Goal: Task Accomplishment & Management: Manage account settings

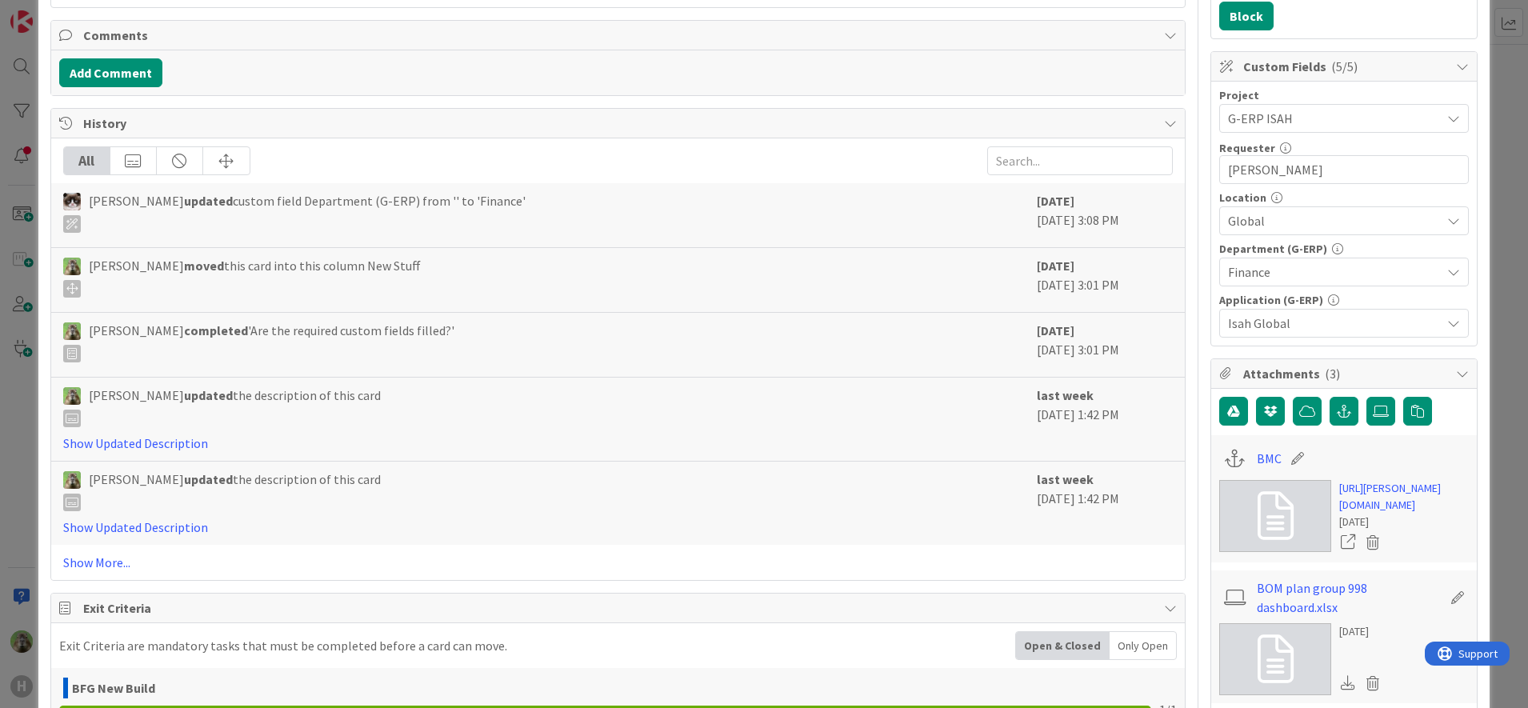
scroll to position [500, 0]
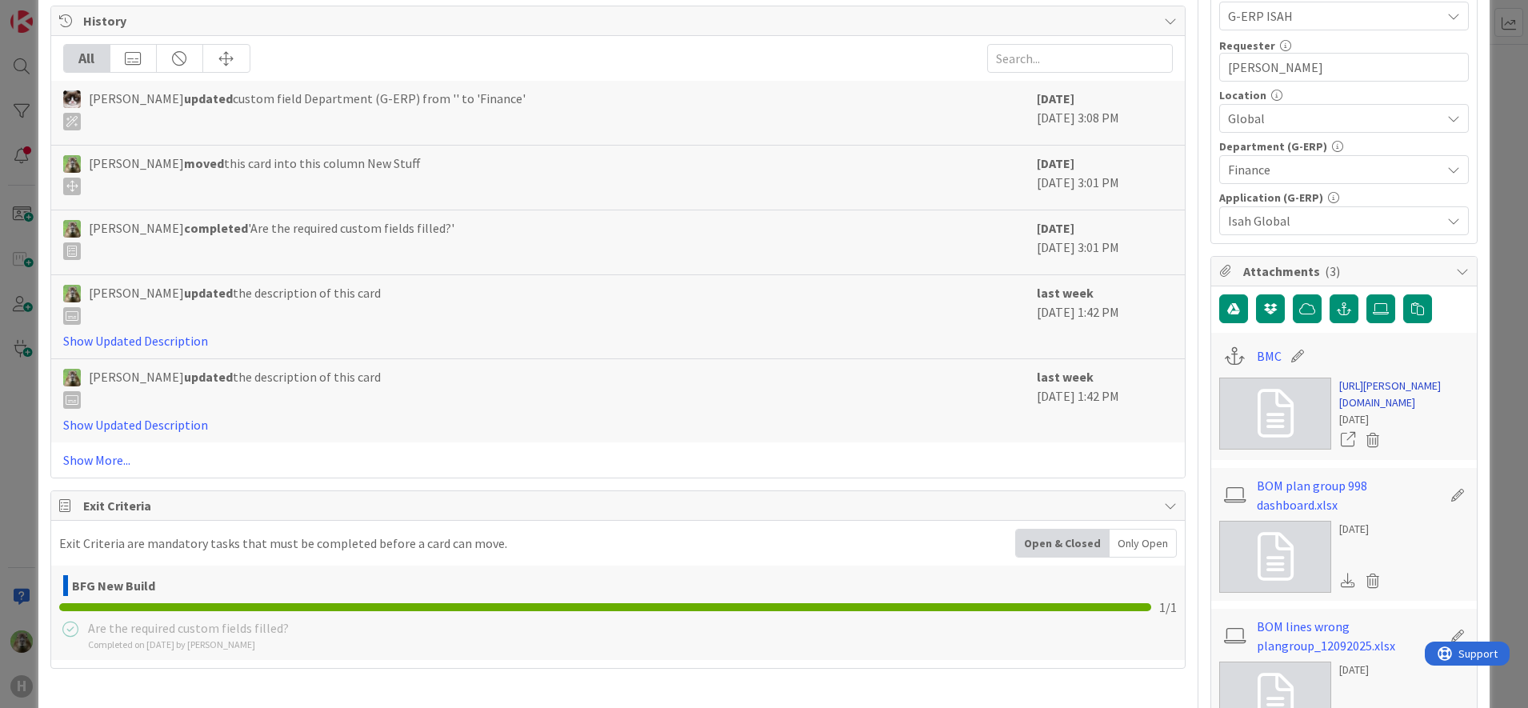
click at [1416, 401] on link "[URL][PERSON_NAME][DOMAIN_NAME]" at bounding box center [1404, 394] width 130 height 34
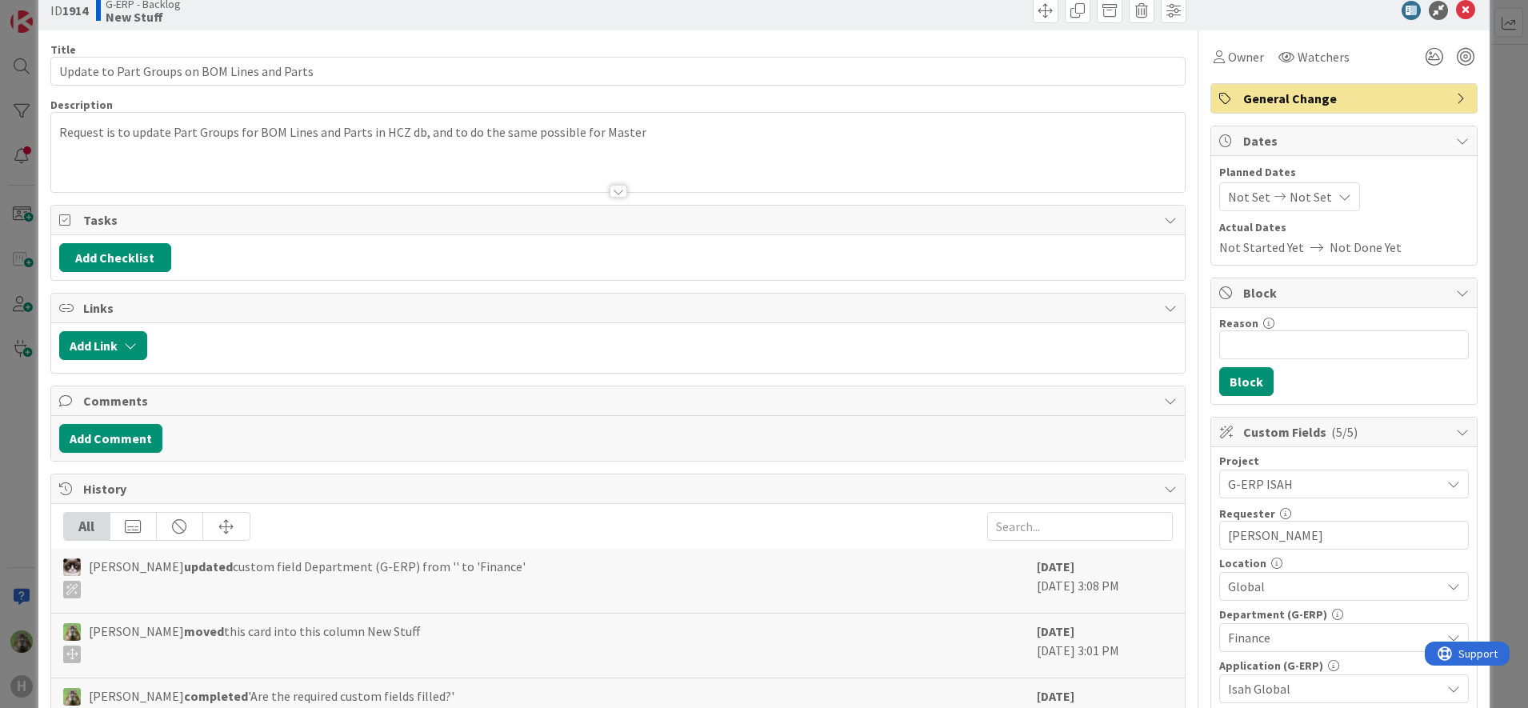
scroll to position [0, 0]
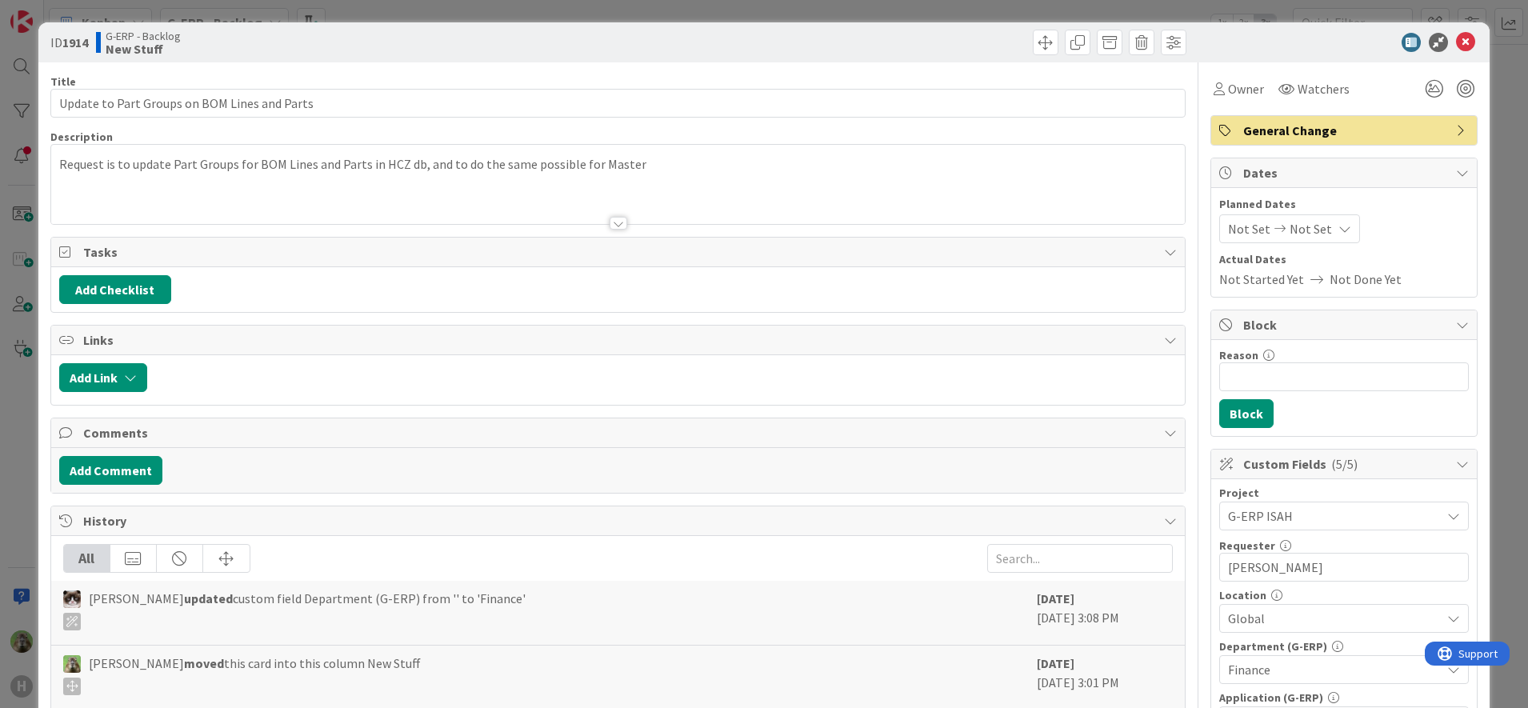
click at [31, 442] on div "ID 1914 G-ERP - Backlog New Stuff Title 44 / 128 Update to Part Groups on BOM L…" at bounding box center [764, 354] width 1528 height 708
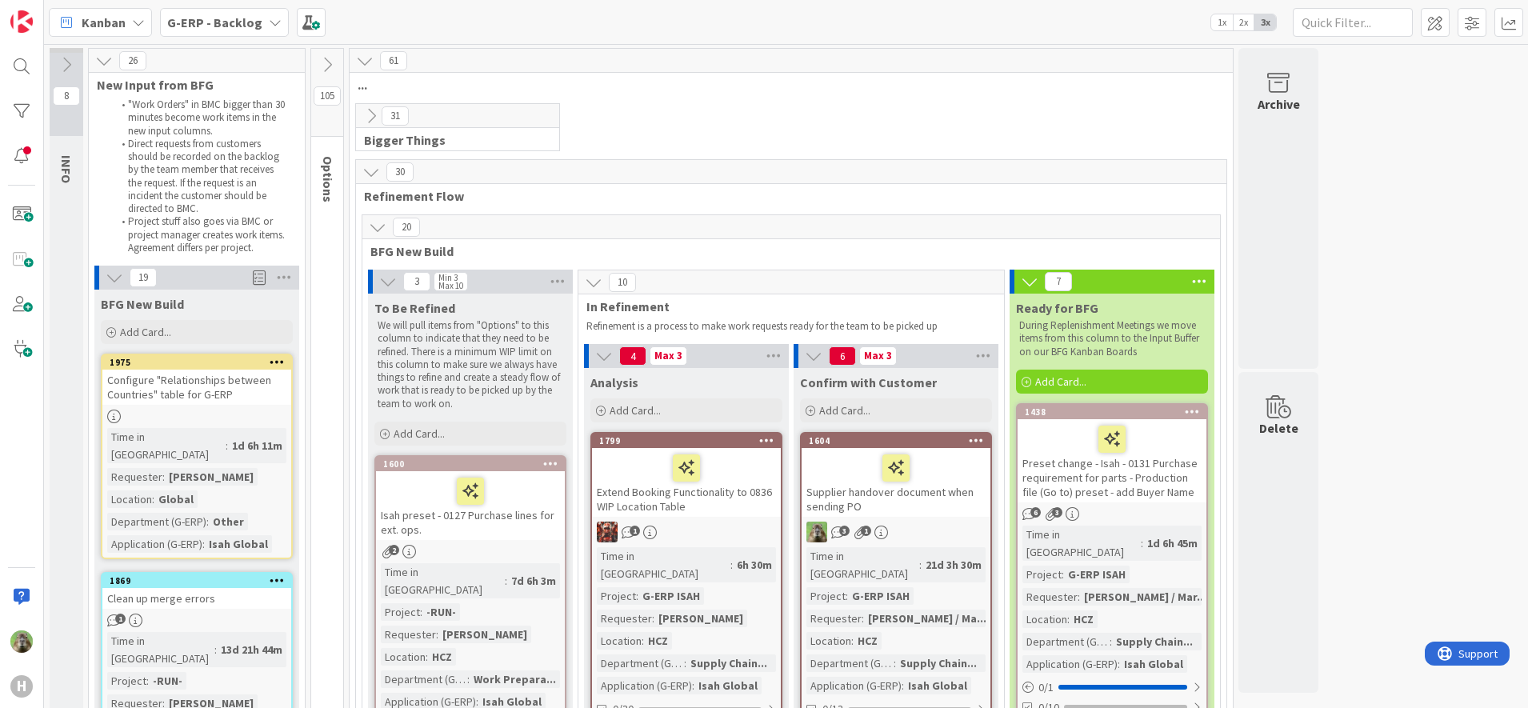
click at [333, 64] on icon at bounding box center [327, 65] width 18 height 18
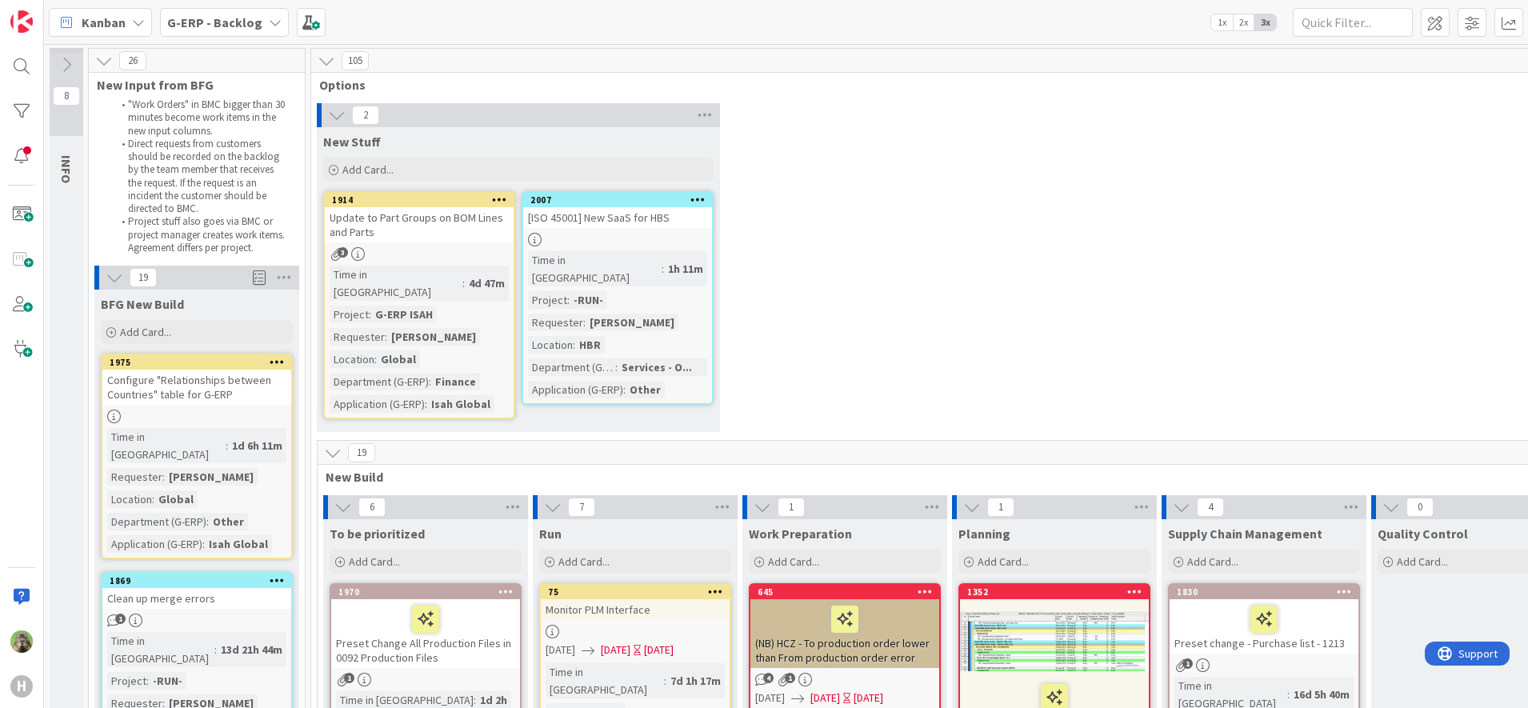
click at [473, 229] on div "Update to Part Groups on BOM Lines and Parts" at bounding box center [419, 224] width 189 height 35
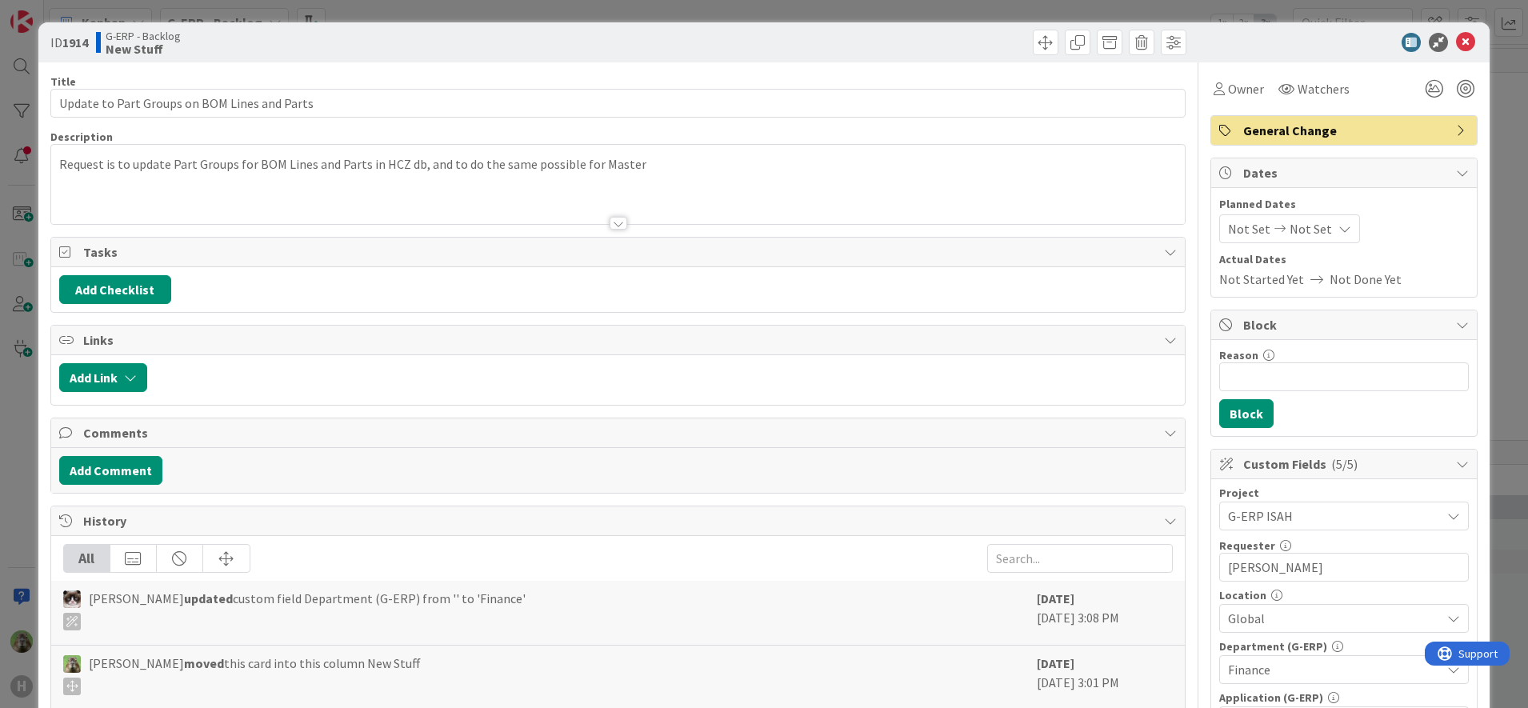
click at [18, 429] on div "ID 1914 G-ERP - Backlog New Stuff Title 44 / 128 Update to Part Groups on BOM L…" at bounding box center [764, 354] width 1528 height 708
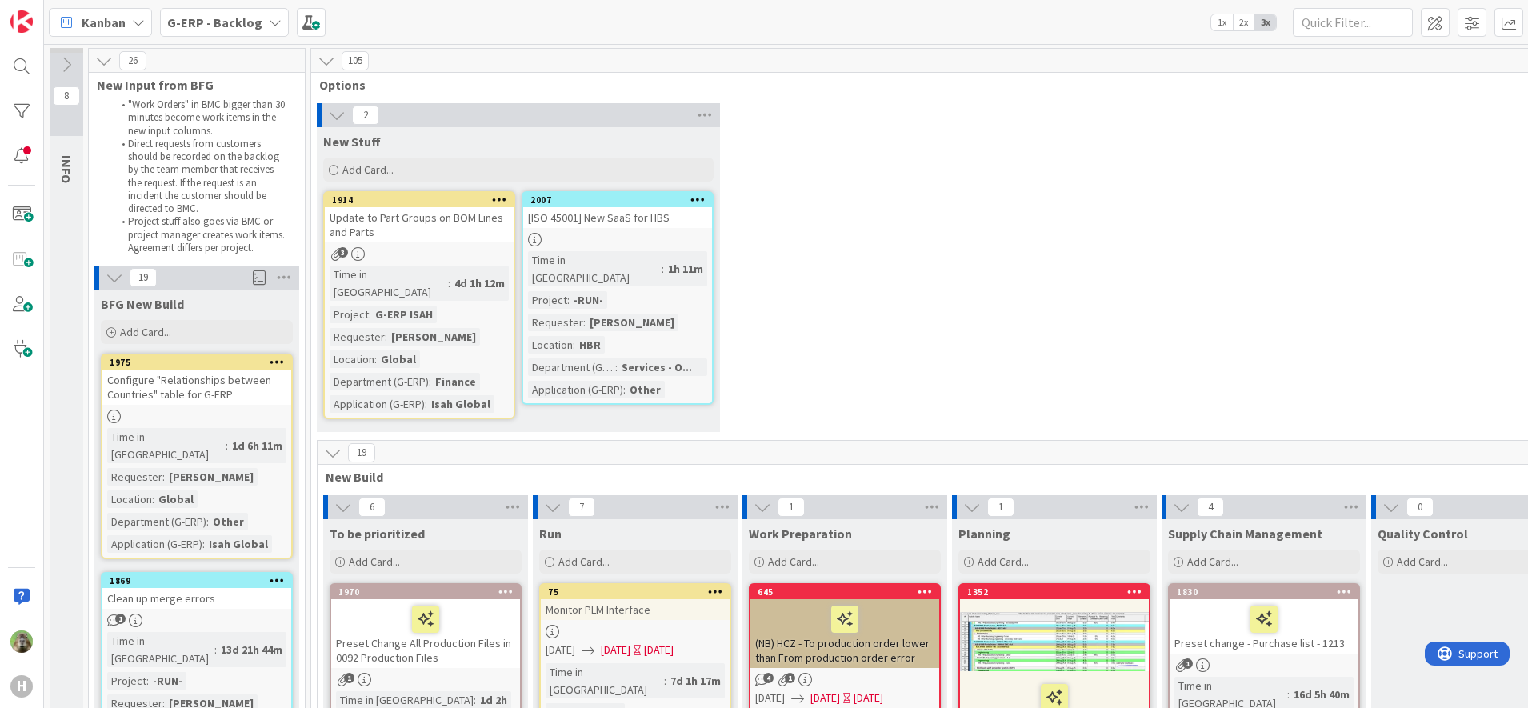
click at [333, 444] on icon at bounding box center [333, 453] width 18 height 18
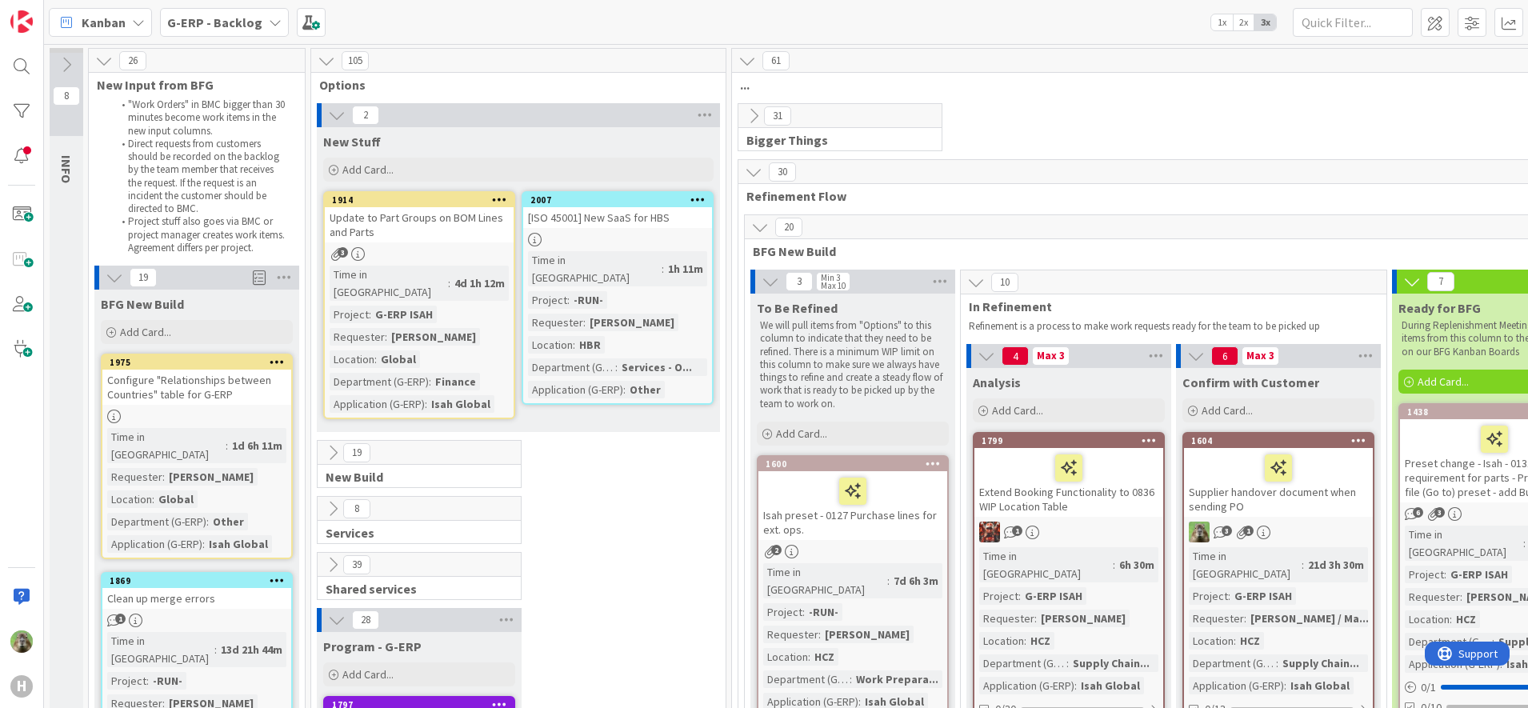
click at [499, 200] on icon at bounding box center [499, 199] width 15 height 11
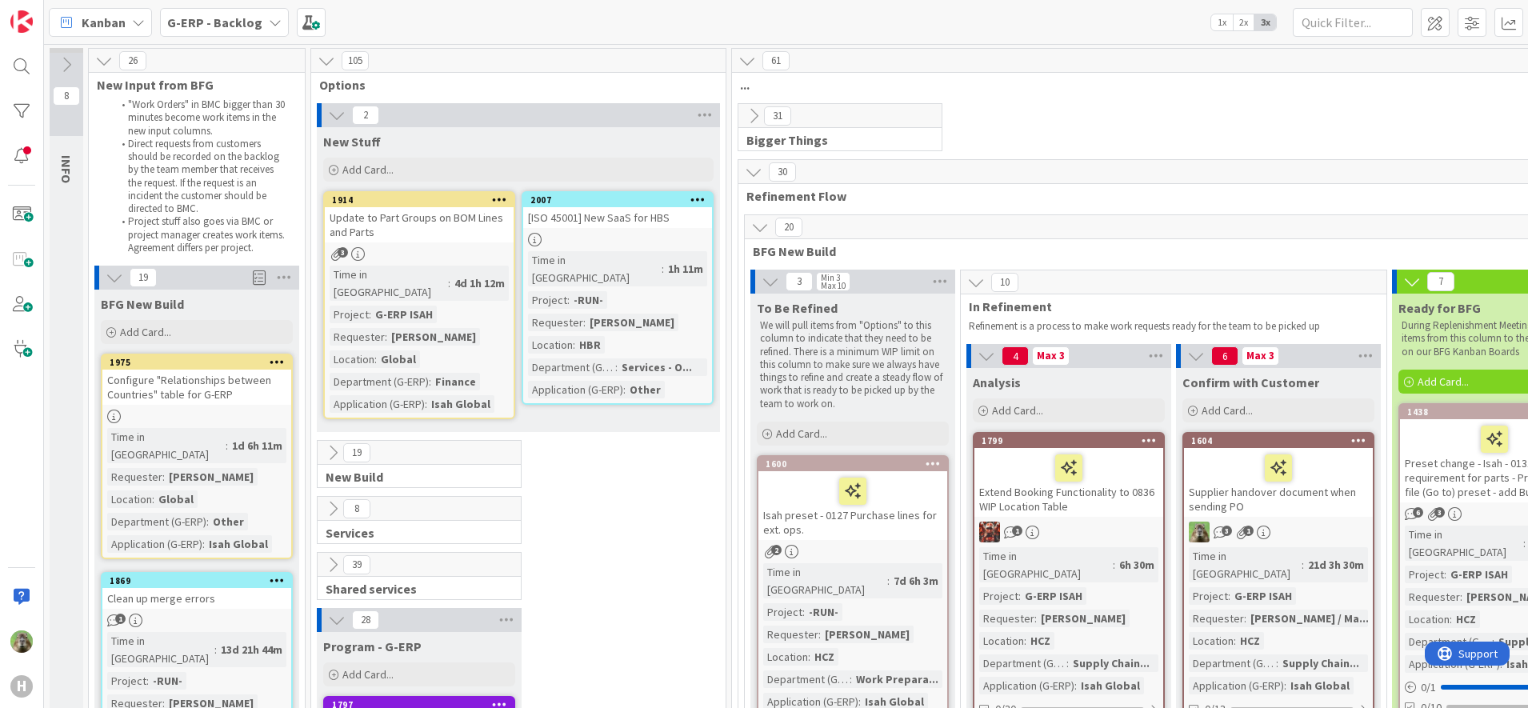
click at [464, 225] on div "Update to Part Groups on BOM Lines and Parts" at bounding box center [419, 224] width 189 height 35
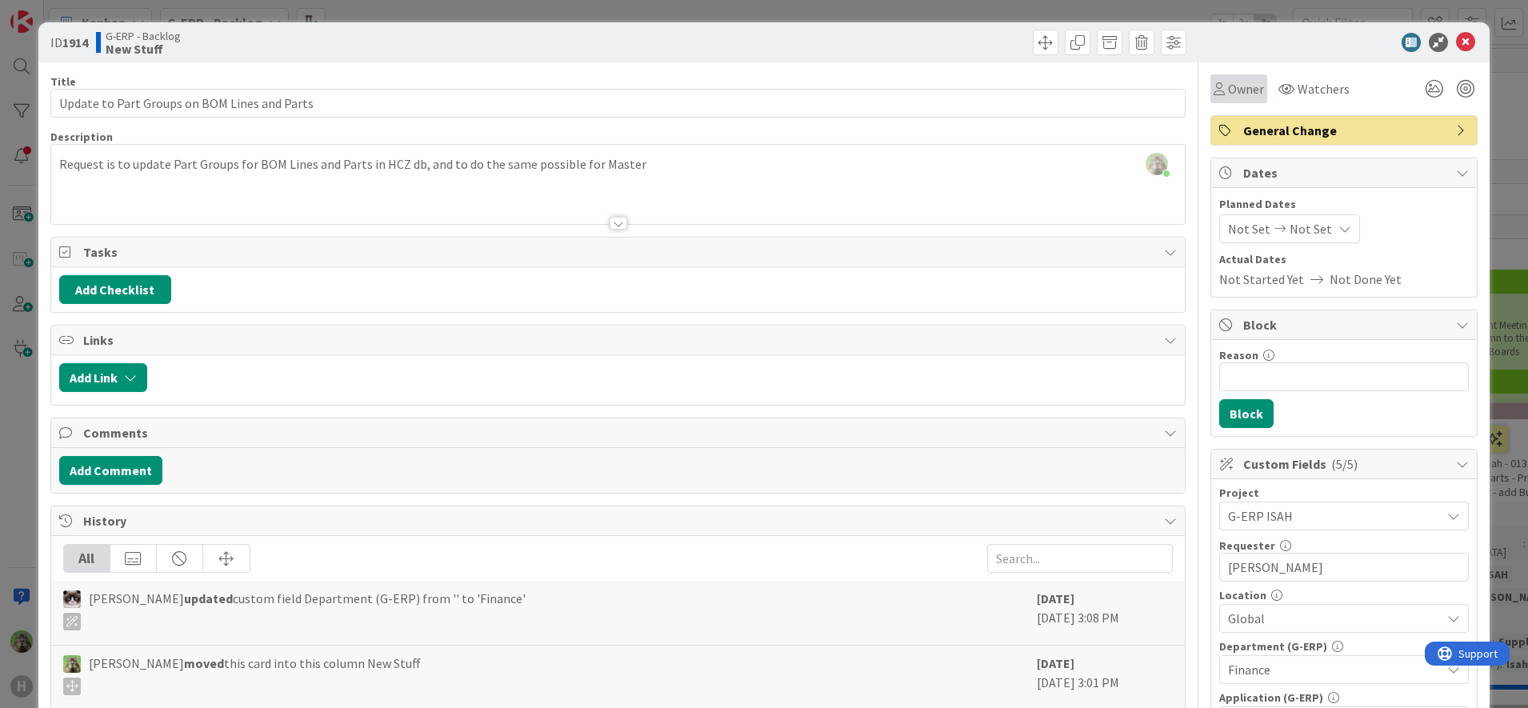
click at [1228, 81] on span "Owner" at bounding box center [1246, 88] width 36 height 19
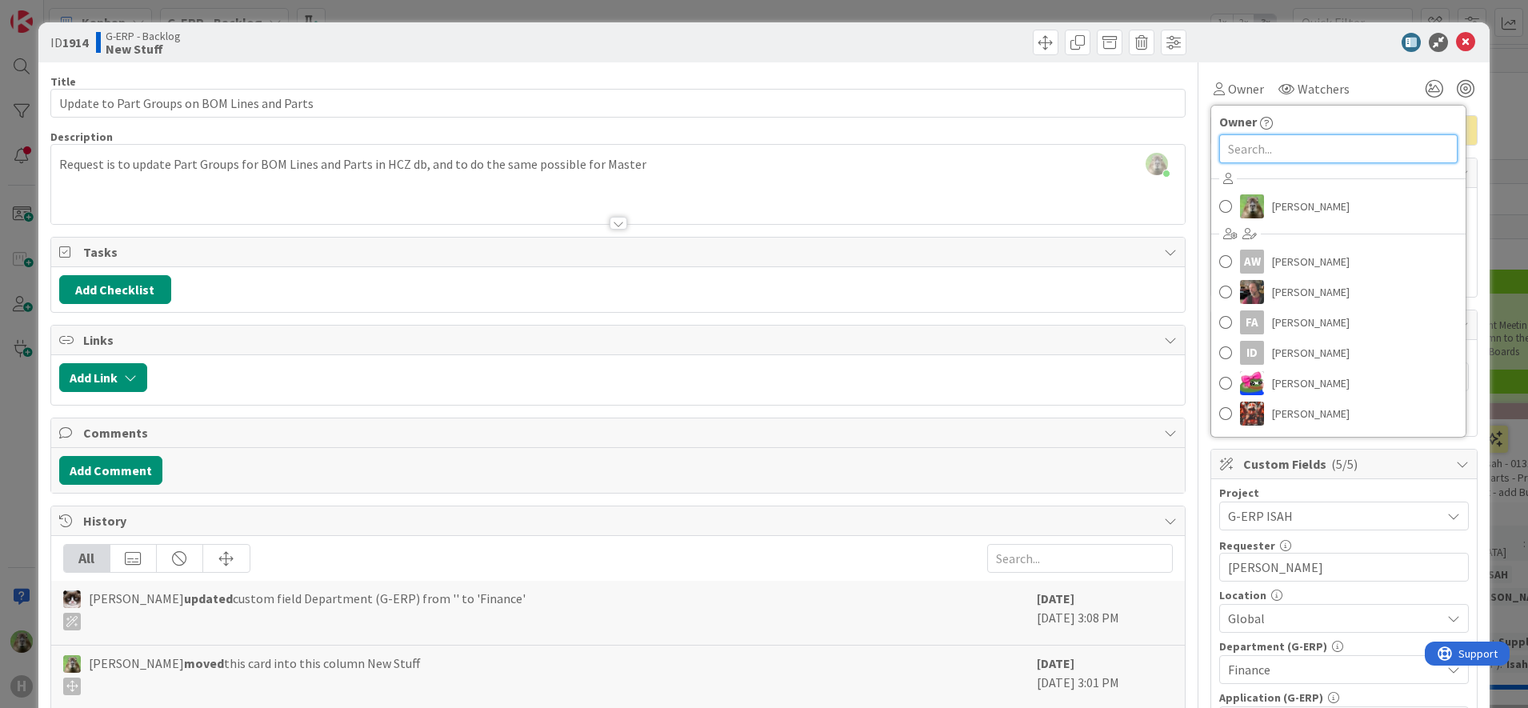
click at [1280, 157] on input "text" at bounding box center [1338, 148] width 238 height 29
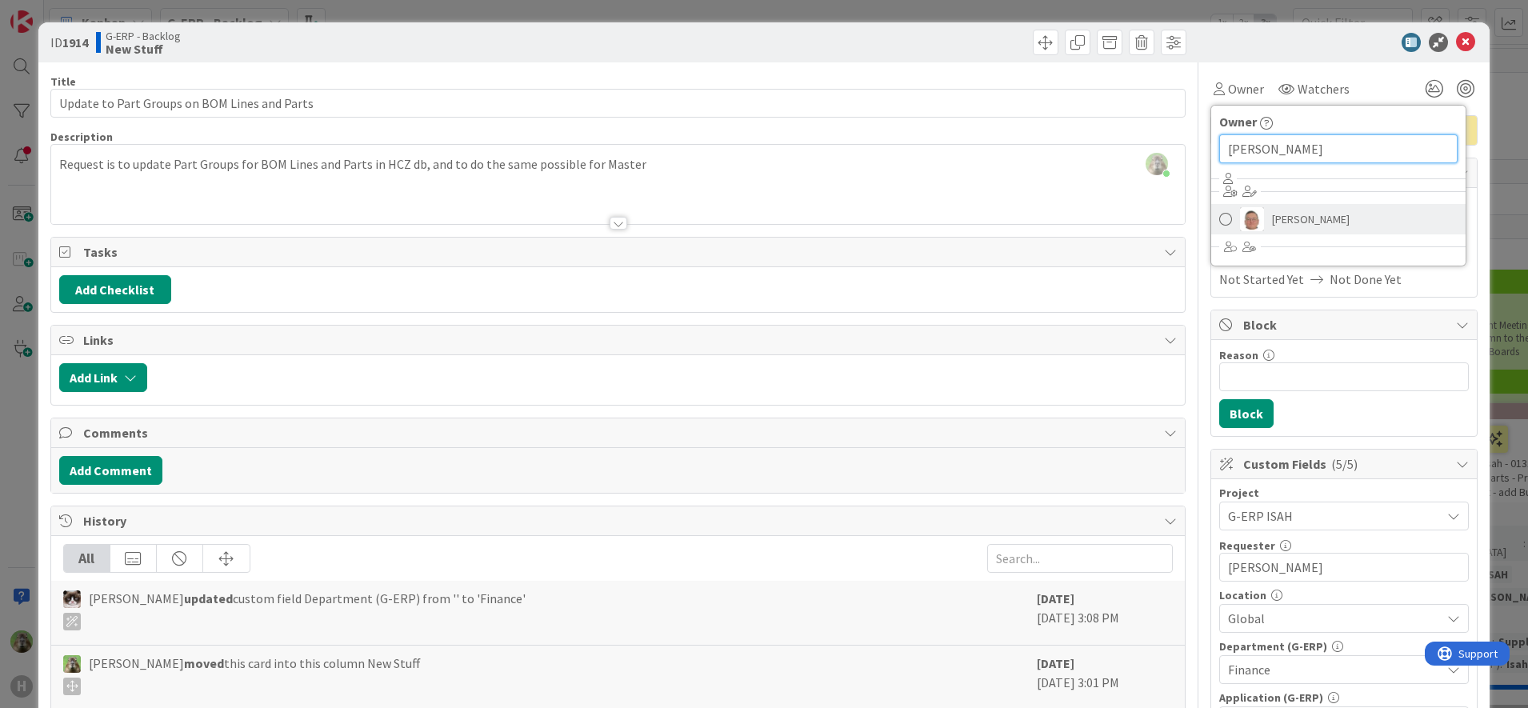
type input "[PERSON_NAME]"
click at [1254, 224] on link "[PERSON_NAME]" at bounding box center [1338, 219] width 254 height 30
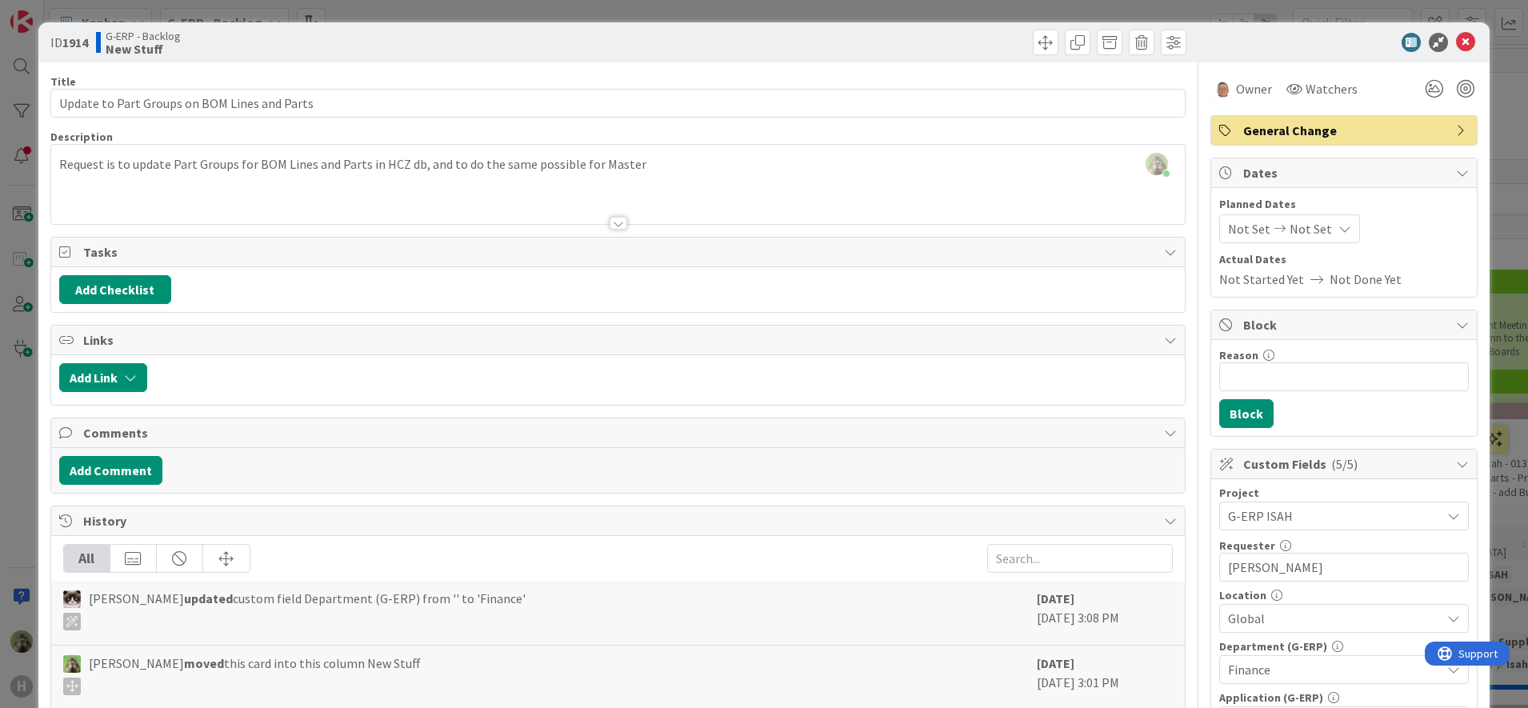
click at [17, 430] on div "ID 1914 G-ERP - Backlog New Stuff Title 44 / 128 Update to Part Groups on BOM L…" at bounding box center [764, 354] width 1528 height 708
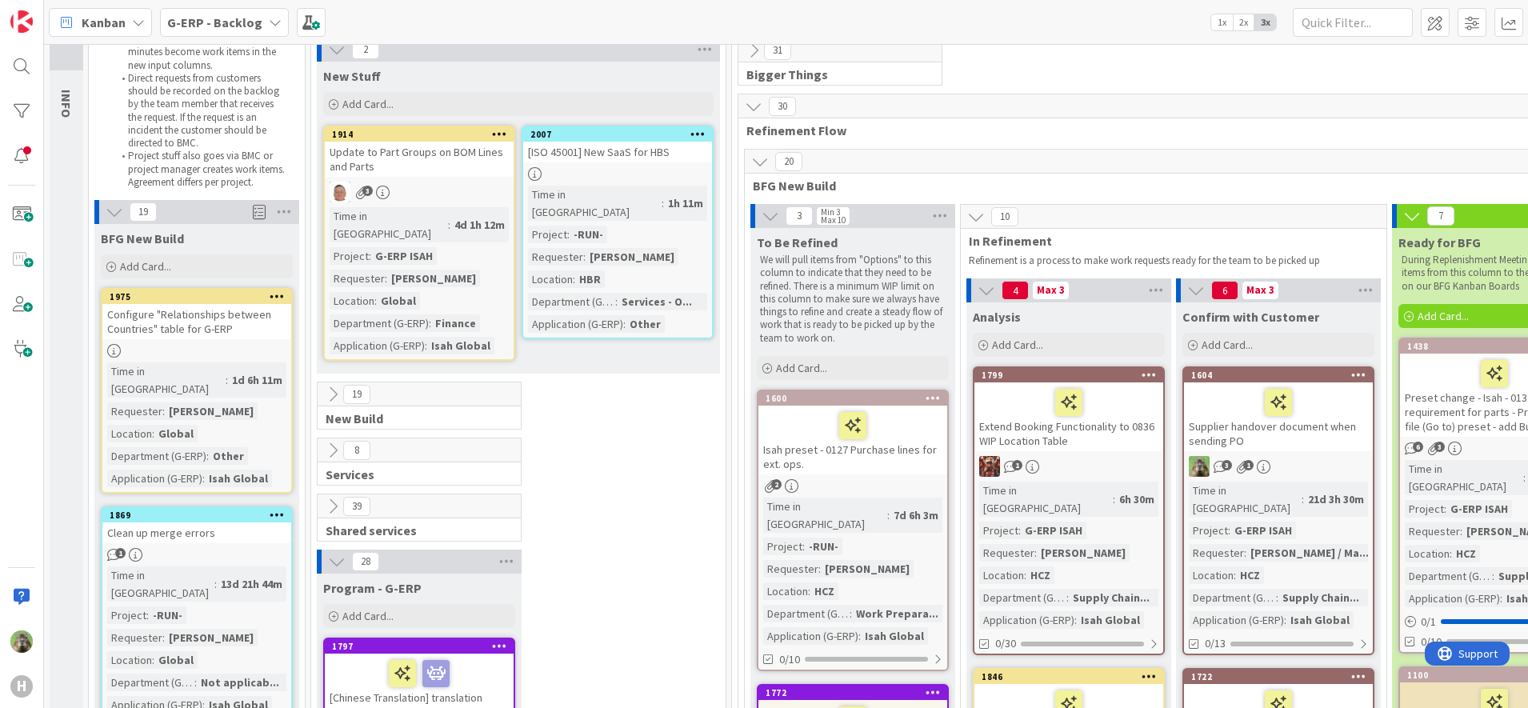
scroll to position [100, 0]
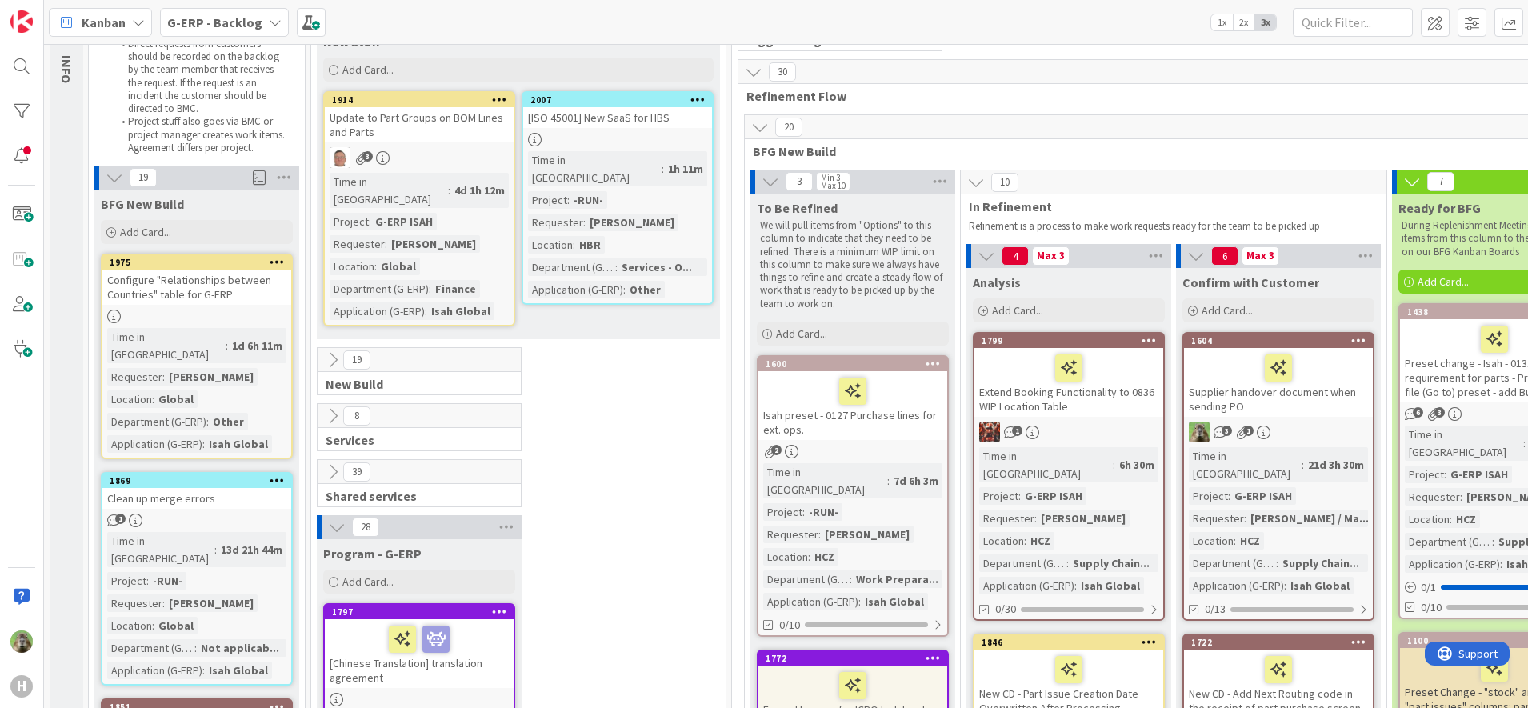
click at [334, 463] on icon at bounding box center [333, 472] width 18 height 18
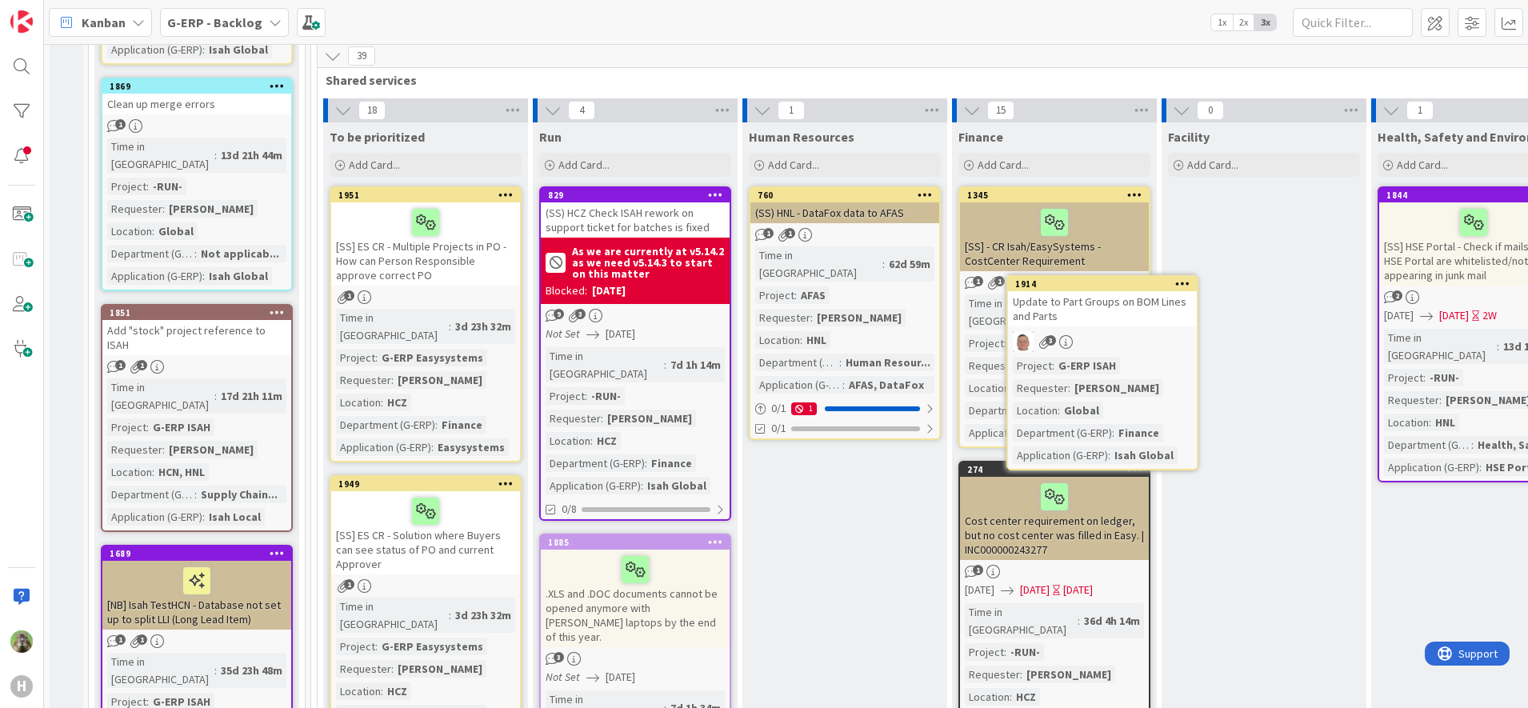
scroll to position [435, 0]
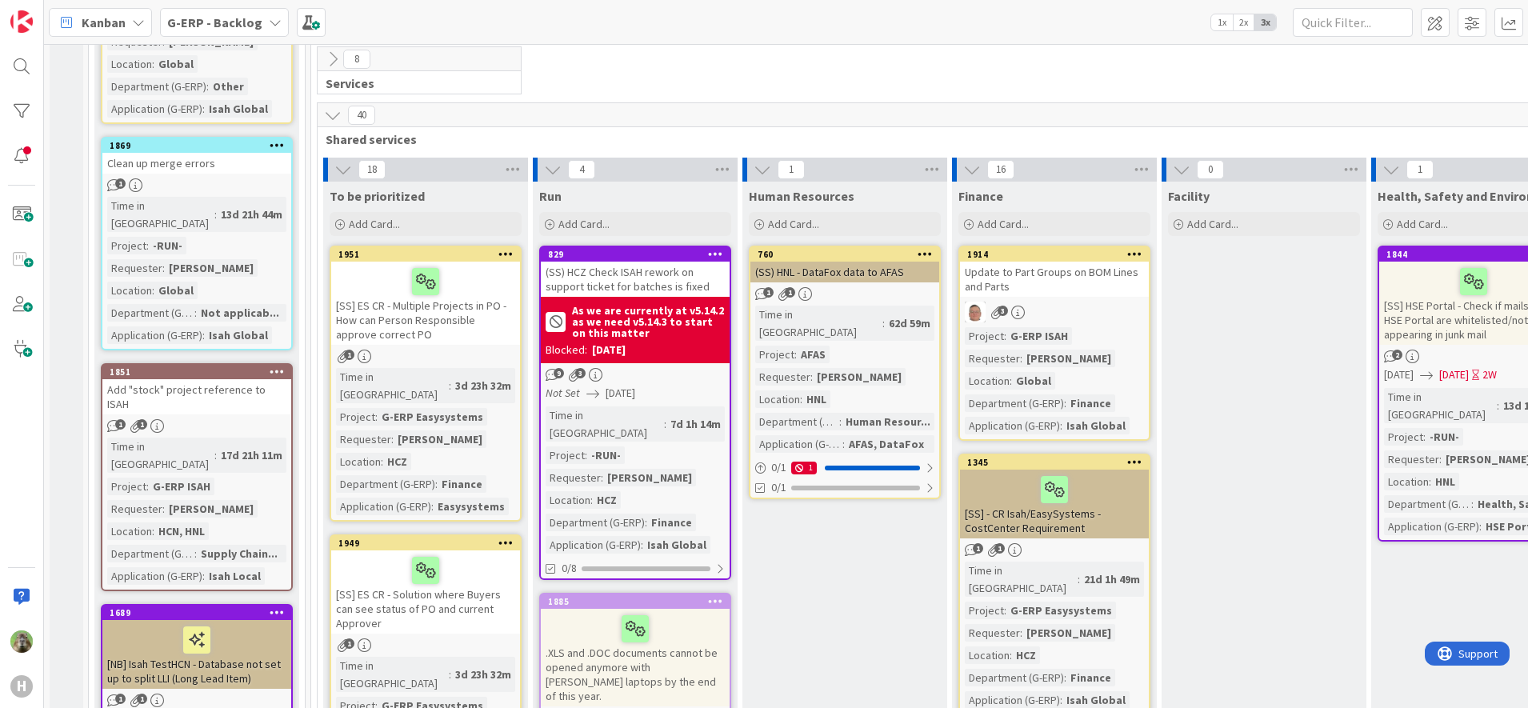
click at [1077, 262] on div "Update to Part Groups on BOM Lines and Parts" at bounding box center [1054, 279] width 189 height 35
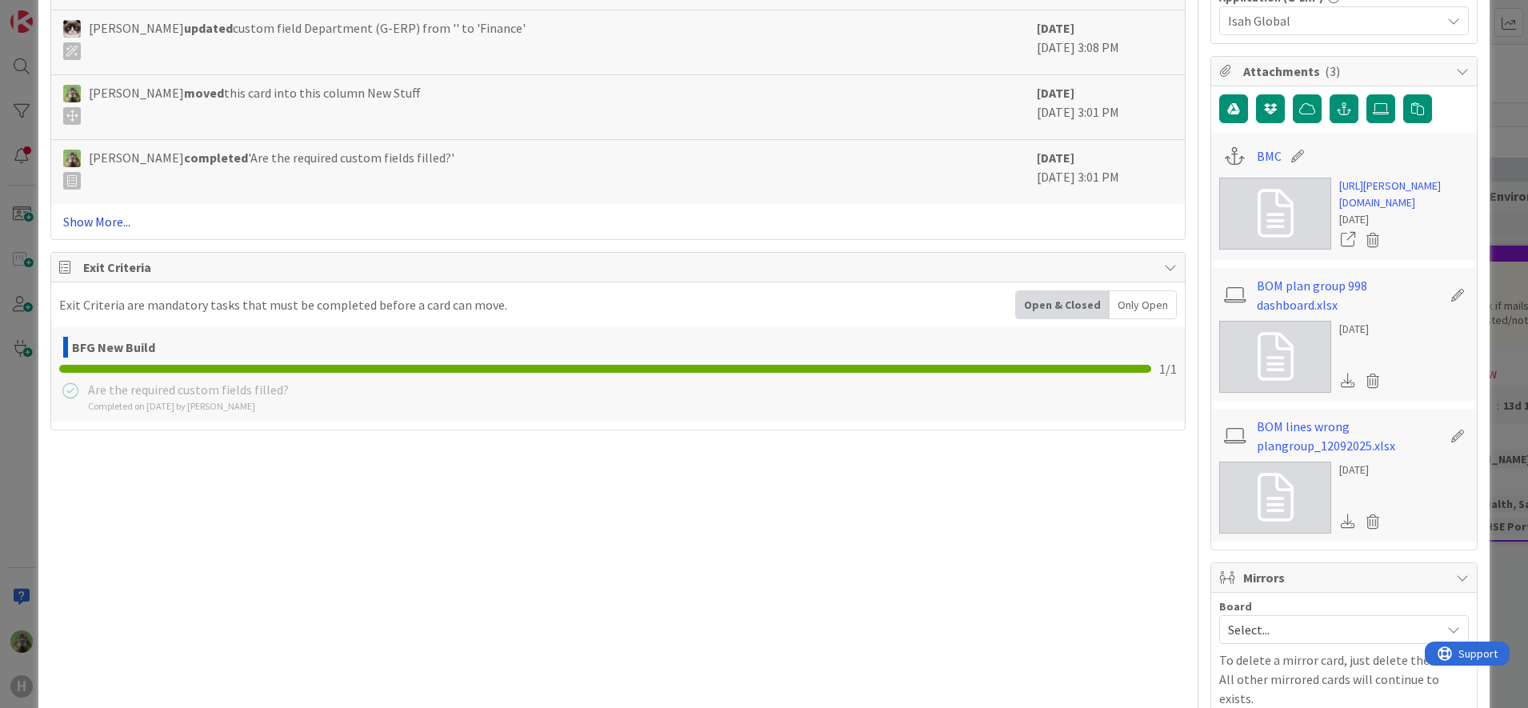
click at [149, 218] on link "Show More..." at bounding box center [618, 221] width 1110 height 19
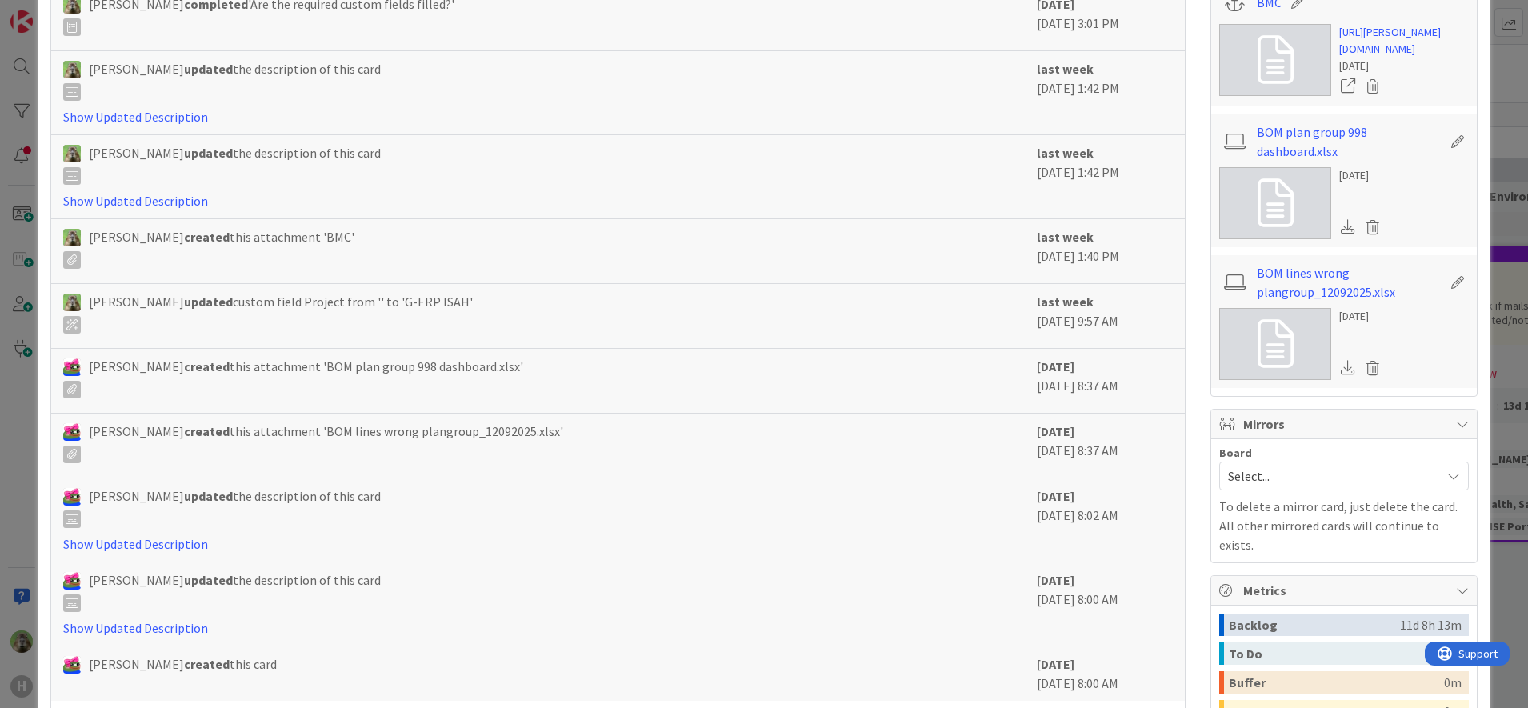
scroll to position [807, 0]
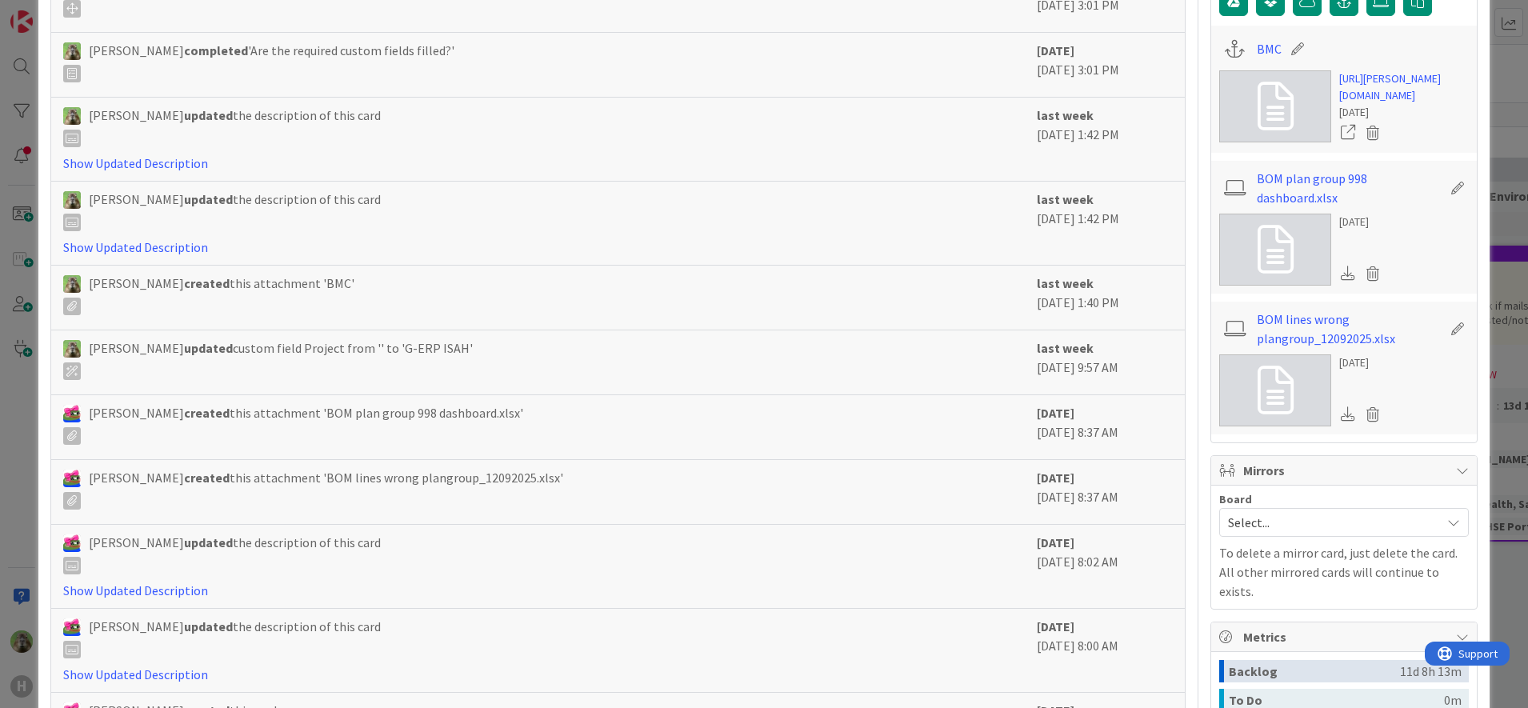
click at [25, 469] on div "ID 1914 G-ERP - Backlog Finance Title 44 / 128 Update to Part Groups on BOM Lin…" at bounding box center [764, 354] width 1528 height 708
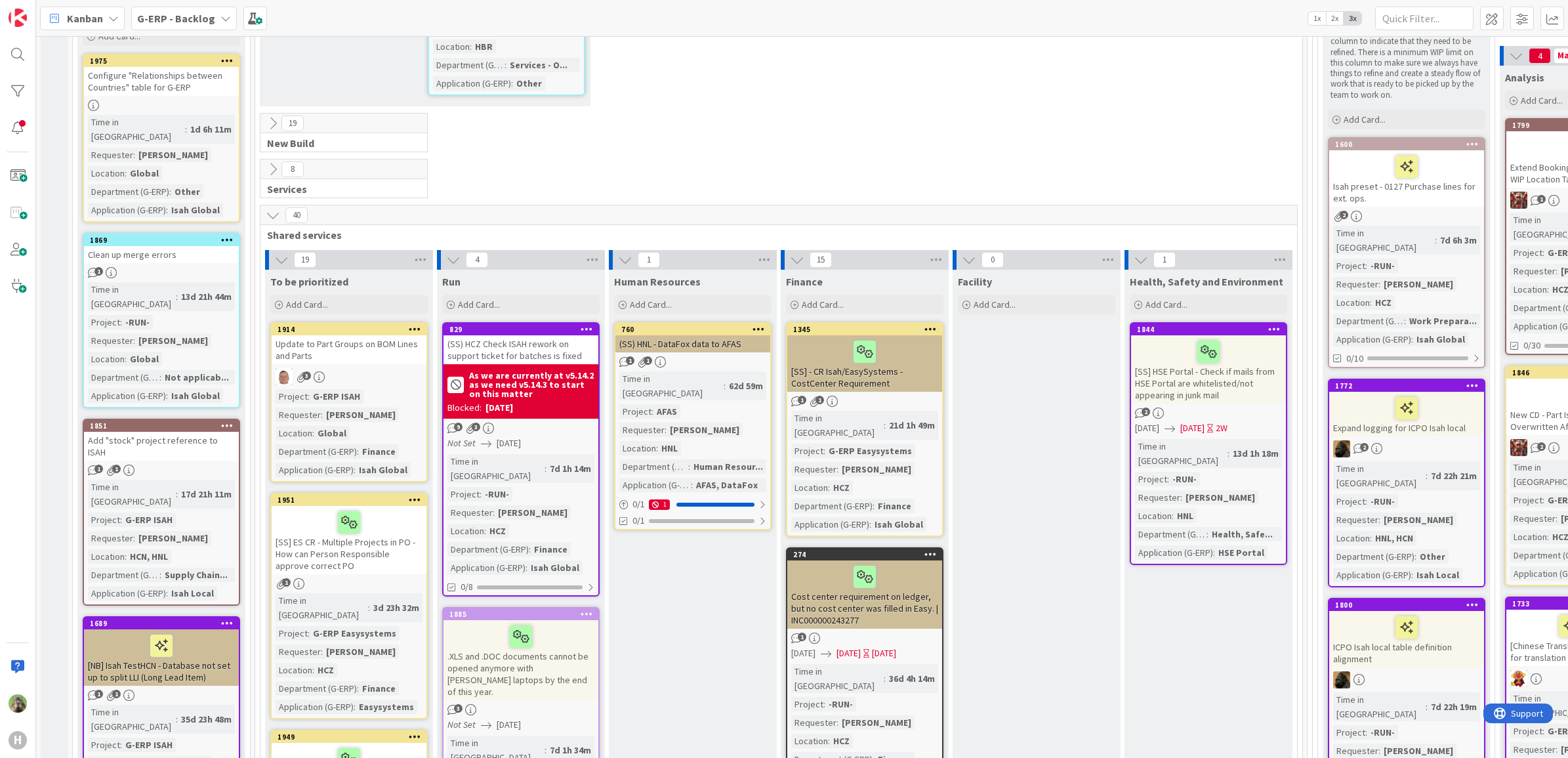
scroll to position [13, 0]
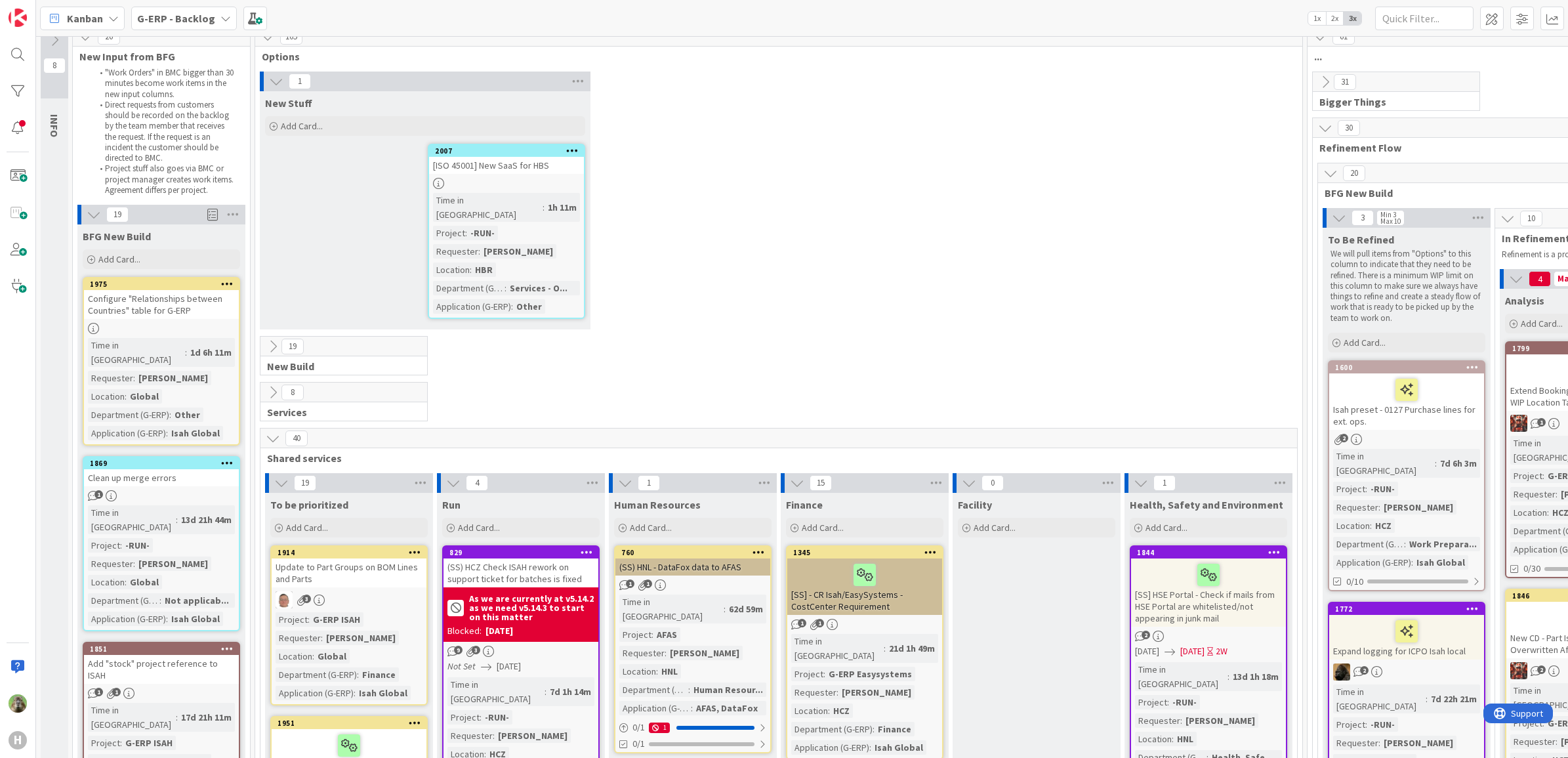
click at [171, 15] on b "G-ERP - Backlog" at bounding box center [176, 18] width 78 height 13
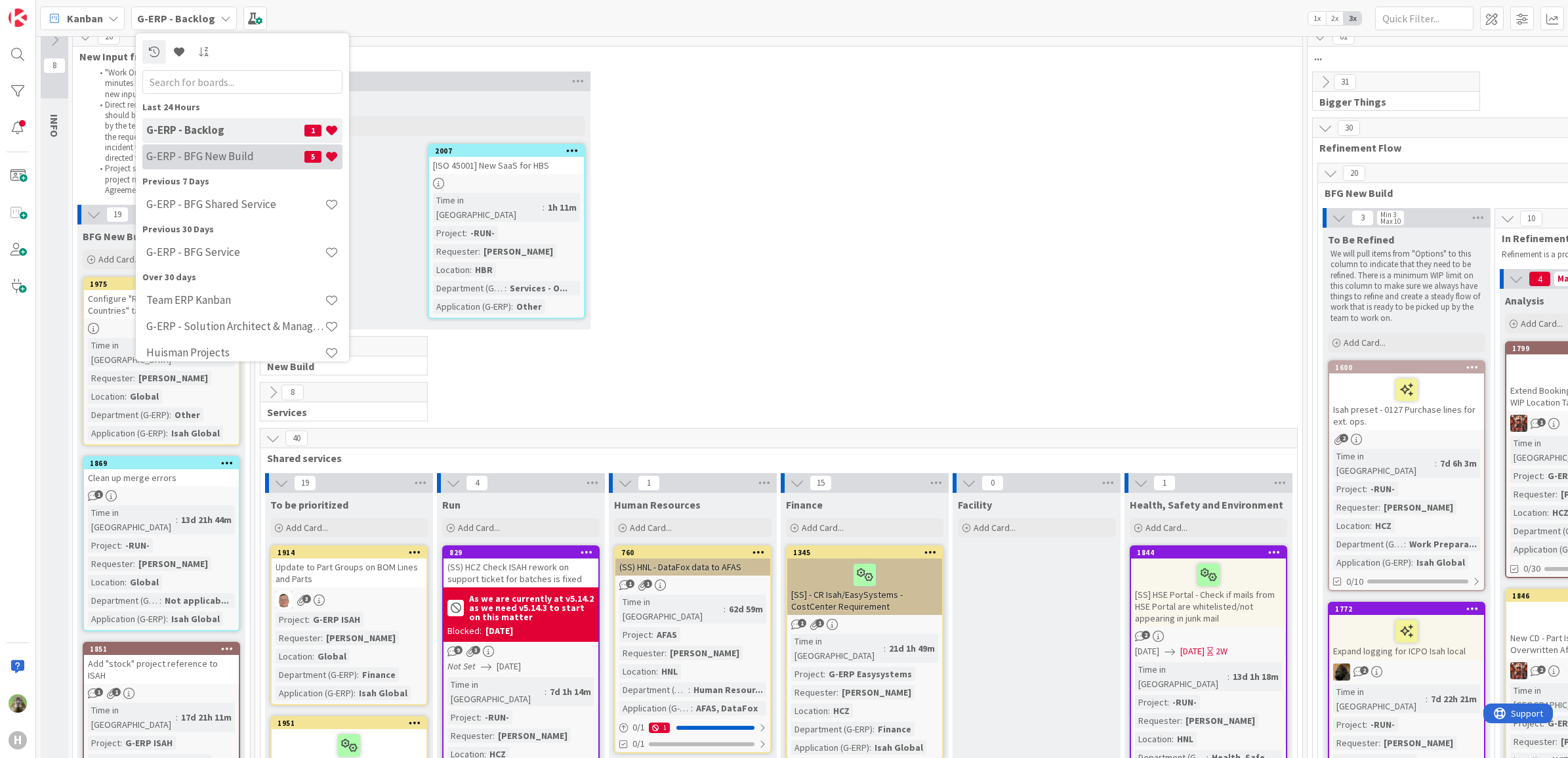
click at [208, 154] on h4 "G-ERP - BFG New Build" at bounding box center [225, 156] width 158 height 13
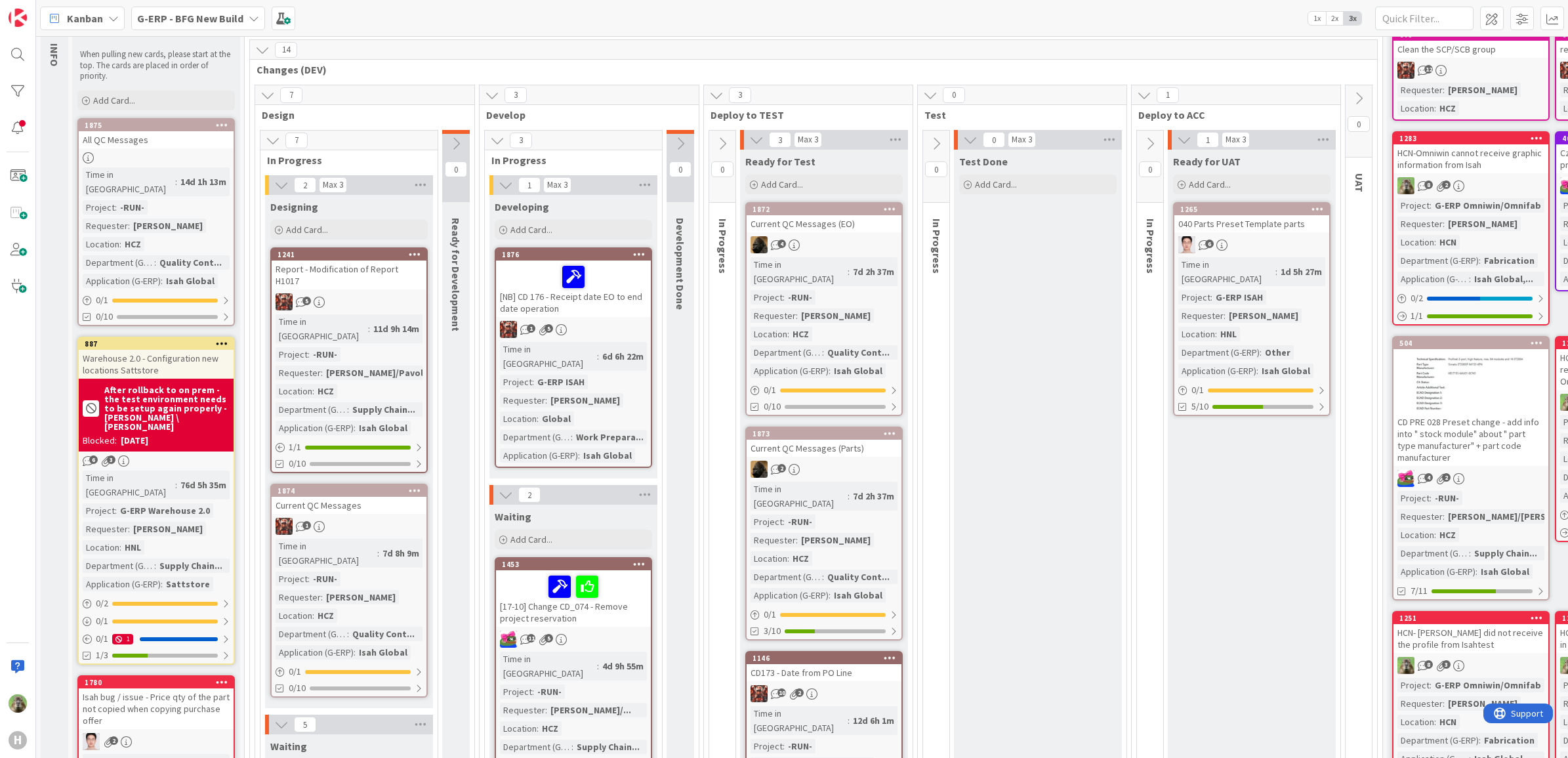
scroll to position [164, 0]
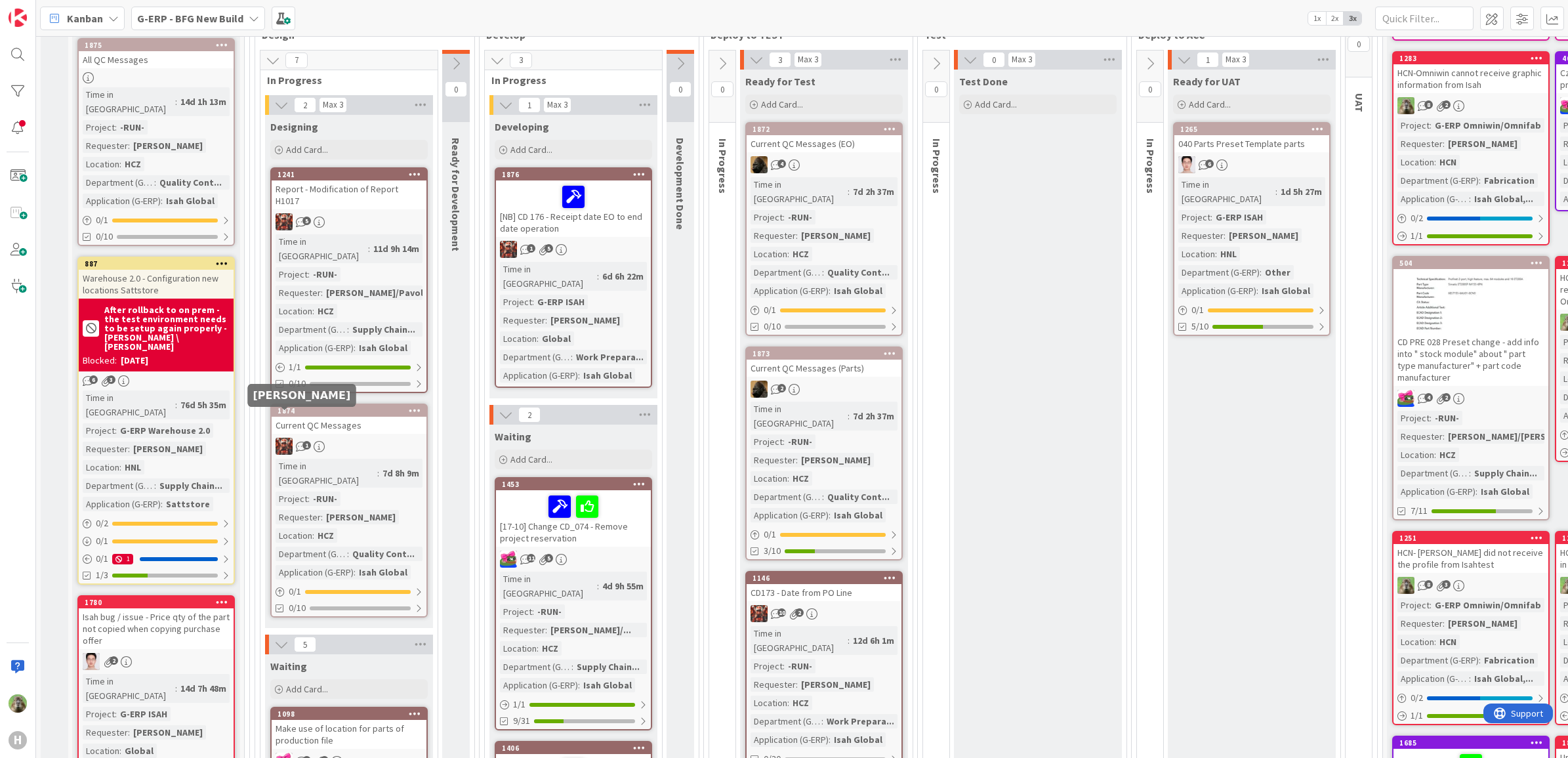
click at [376, 417] on div "Current QC Messages" at bounding box center [349, 425] width 155 height 17
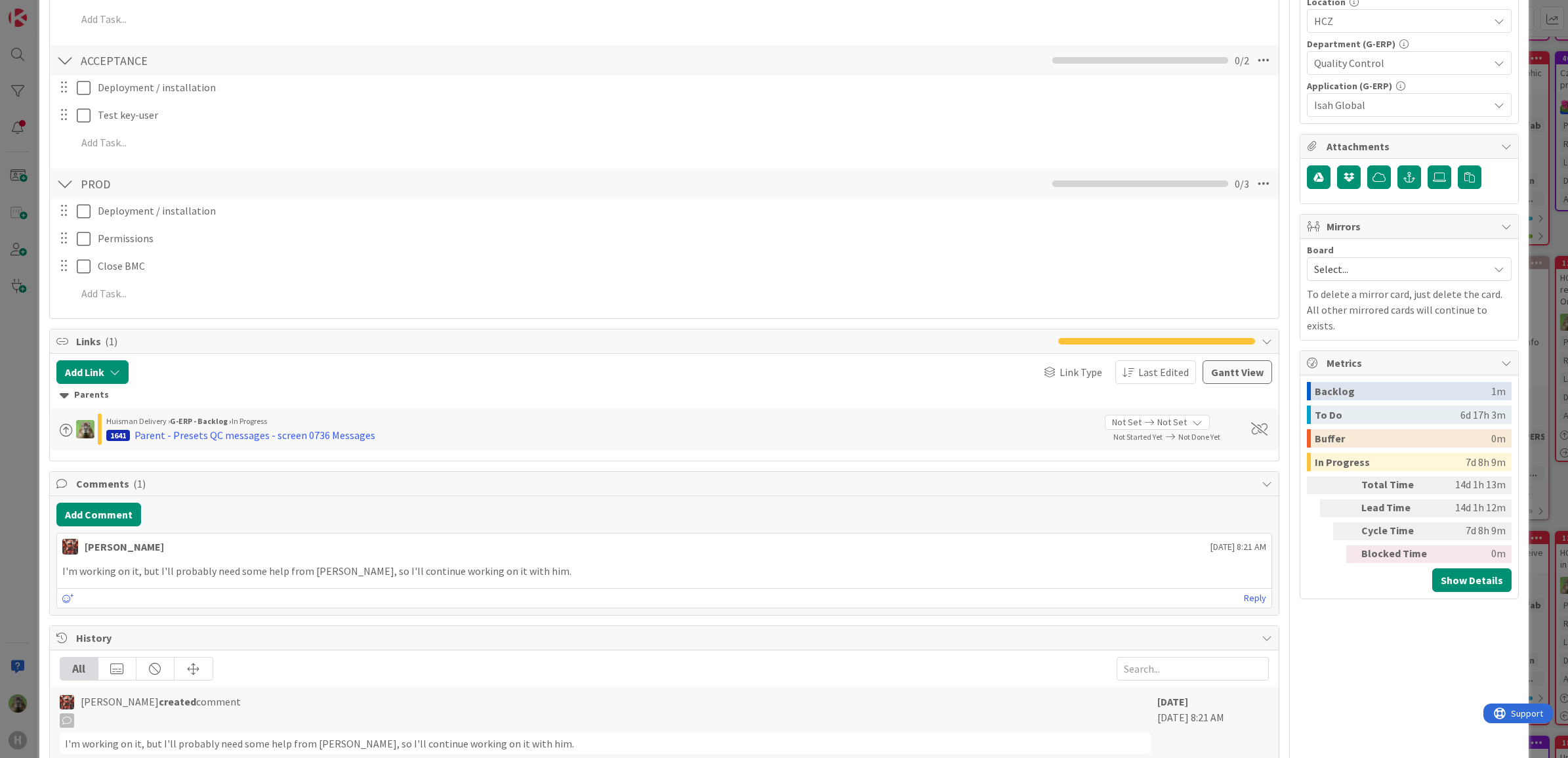
scroll to position [656, 0]
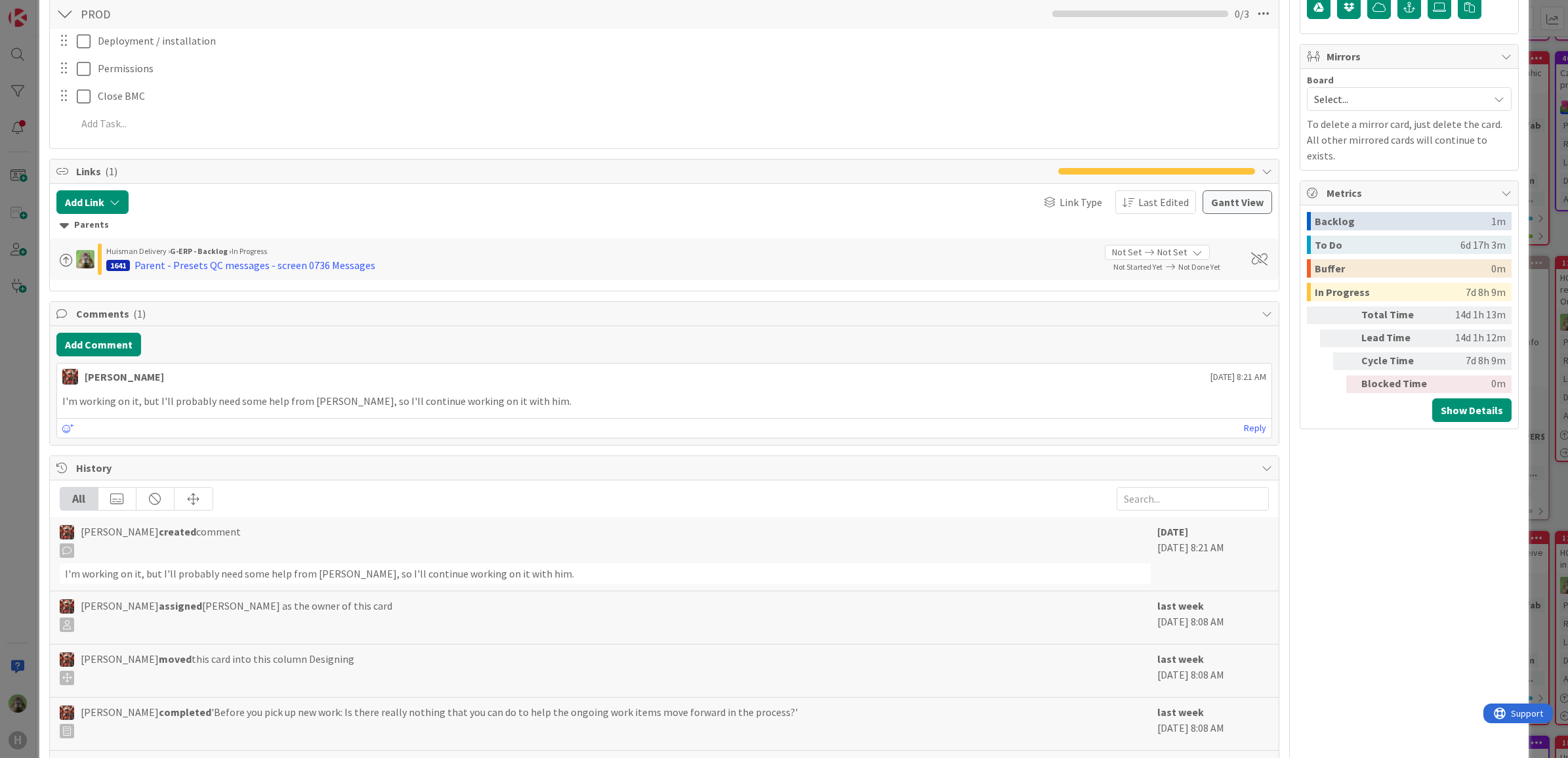
click at [21, 500] on div "ID 1874 G-ERP - BFG New Build Designing Title 19 / 128 Current QC Messages Desc…" at bounding box center [784, 379] width 1568 height 758
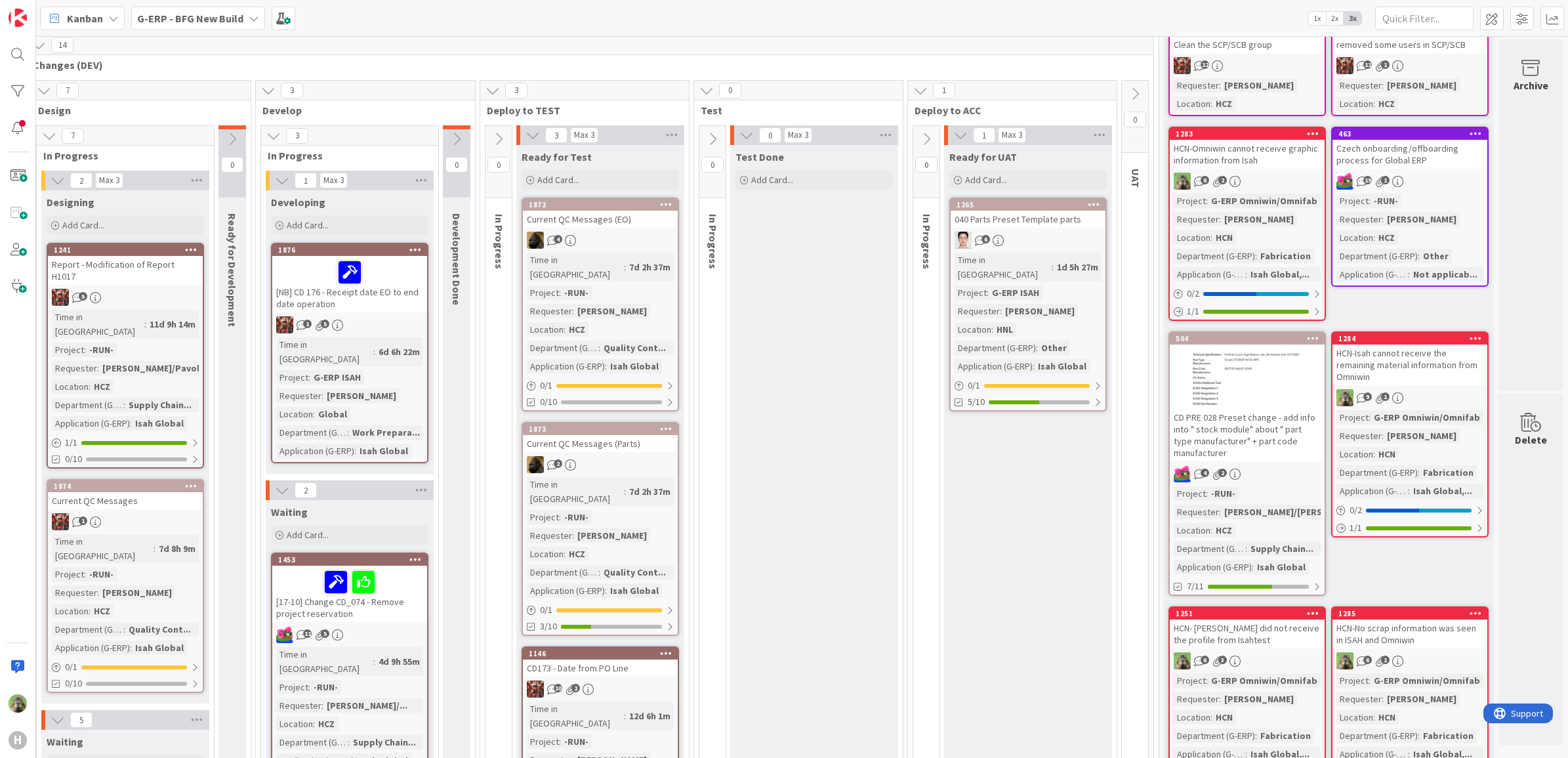
scroll to position [0, 238]
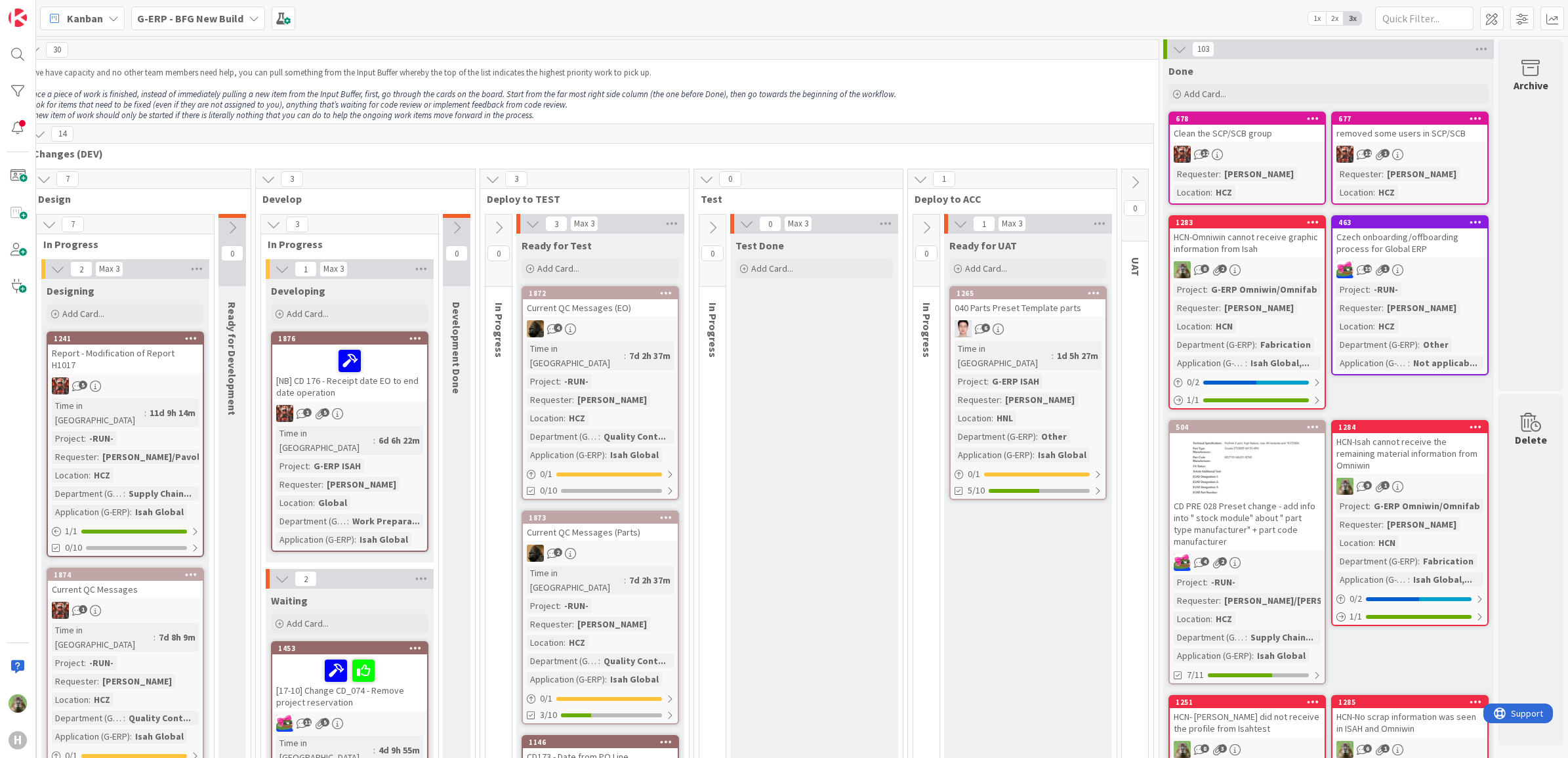
click at [1237, 143] on link "678 Clean the SCP/SCB group 12 Requester : [PERSON_NAME] Location : HCZ" at bounding box center [1247, 158] width 158 height 94
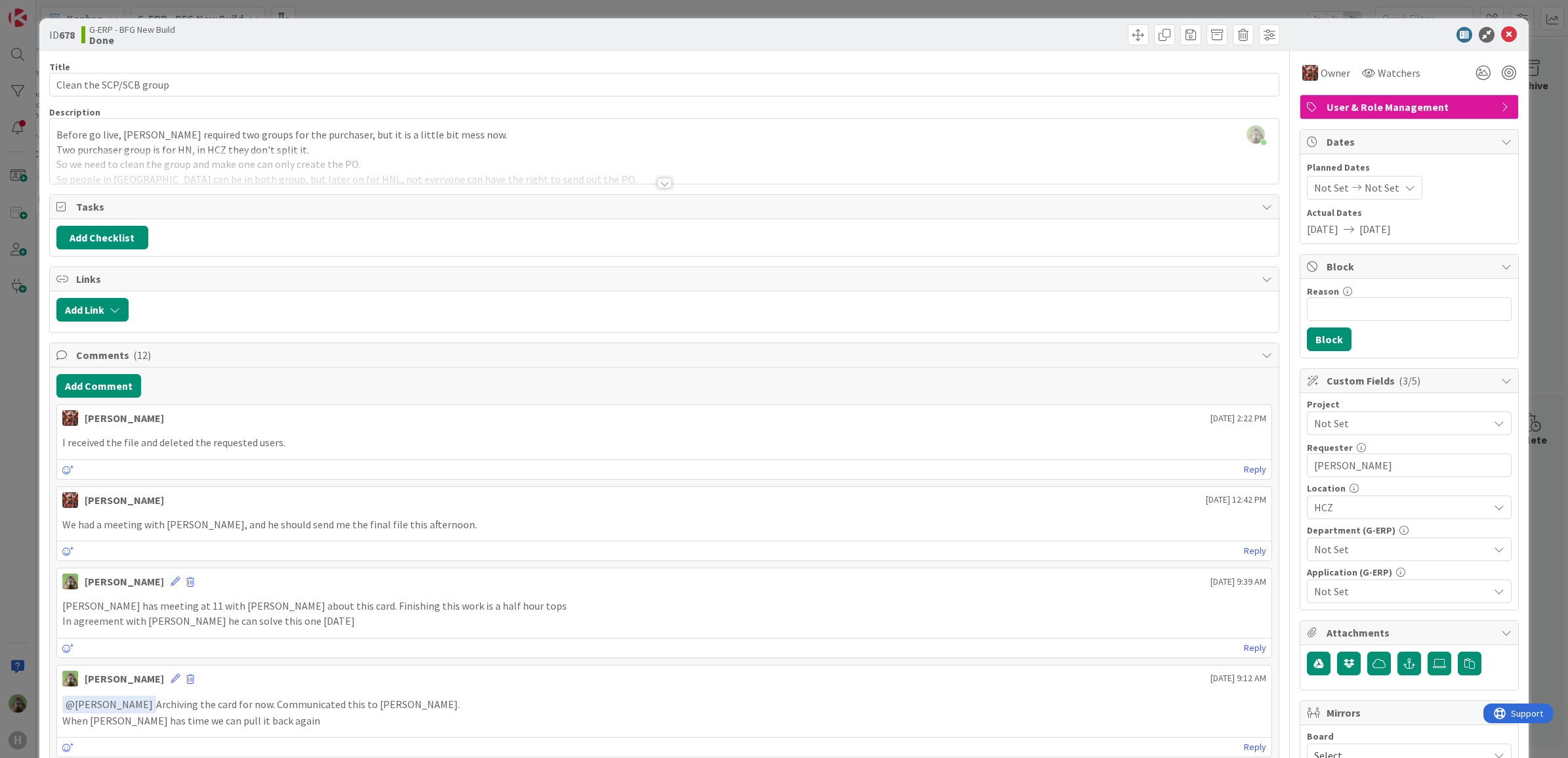
click at [10, 518] on div "ID 678 G-ERP - BFG New Build Done Title 24 / 128 Clean the SCP/SCB group Descri…" at bounding box center [784, 379] width 1568 height 758
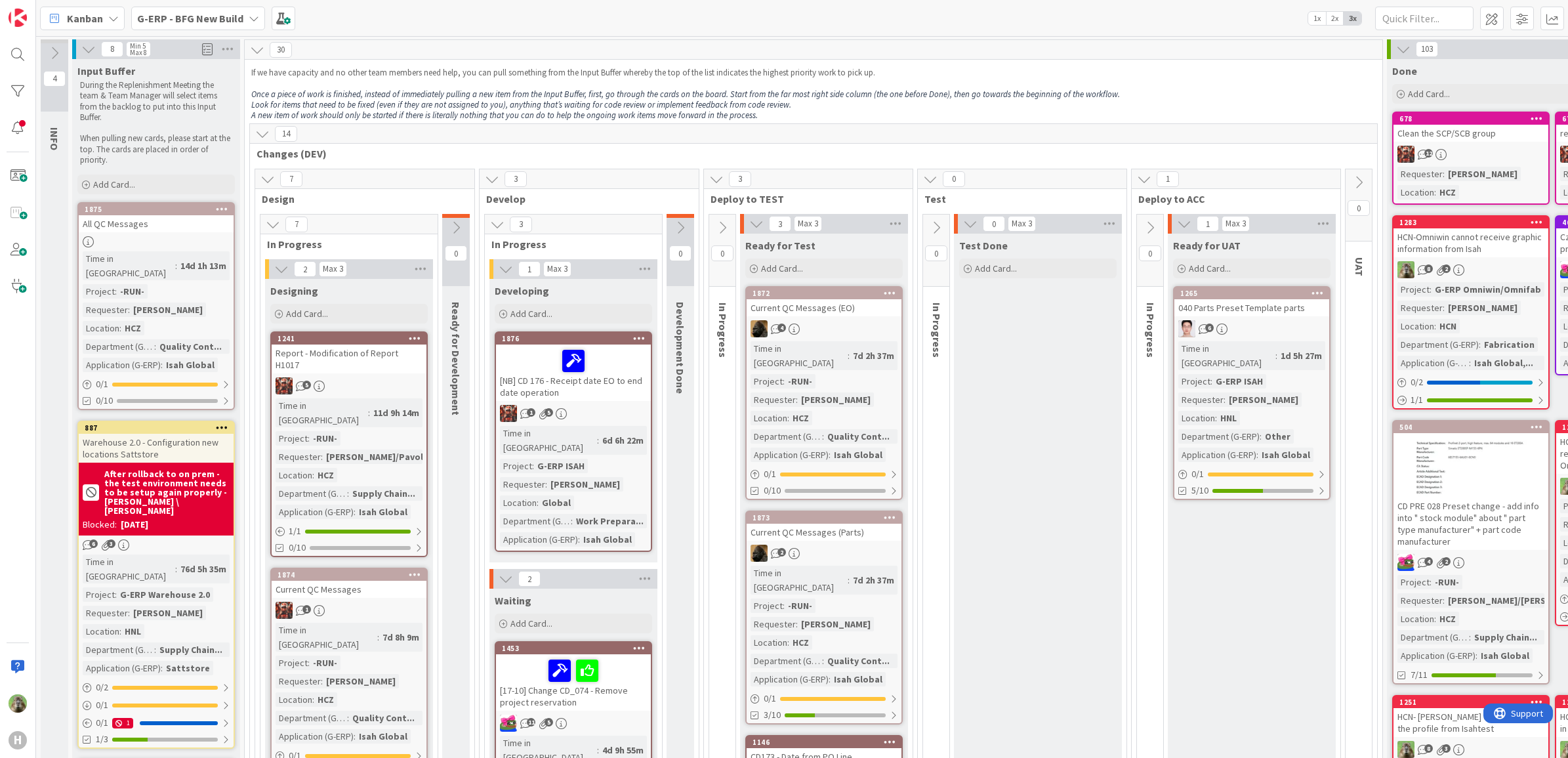
click at [1253, 50] on icon at bounding box center [1404, 49] width 15 height 15
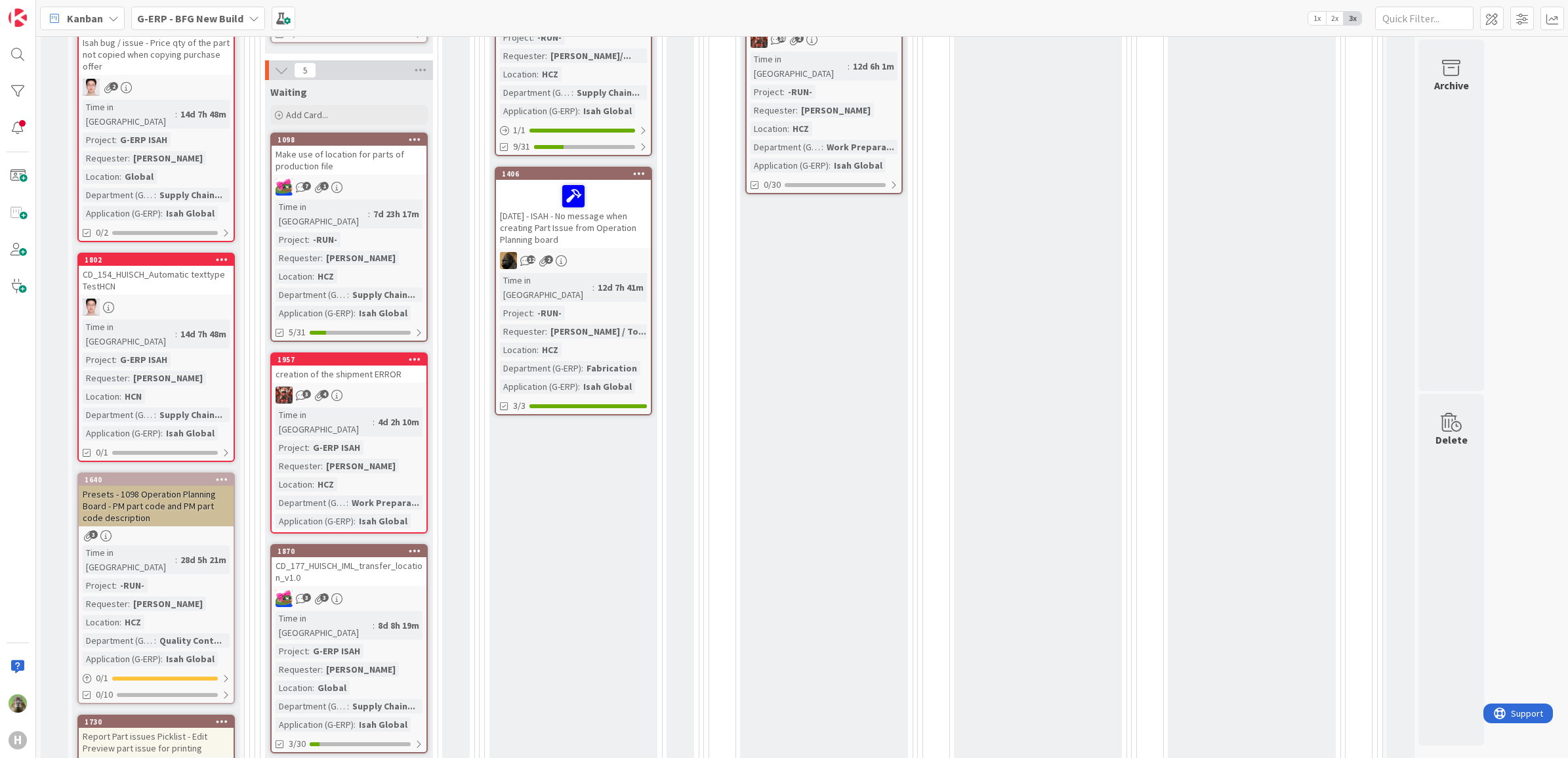
scroll to position [1148, 0]
